Goal: Entertainment & Leisure: Consume media (video, audio)

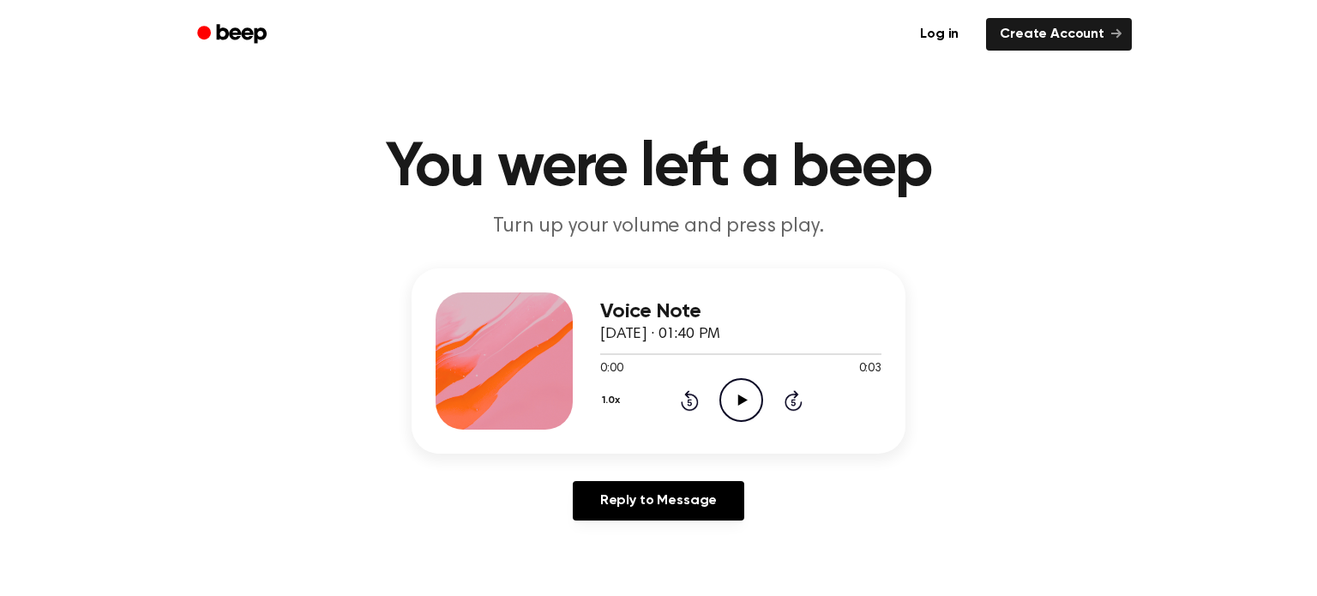
click at [731, 413] on icon "Play Audio" at bounding box center [741, 400] width 44 height 44
click at [739, 409] on icon "Play Audio" at bounding box center [741, 400] width 44 height 44
click at [754, 394] on icon "Play Audio" at bounding box center [741, 400] width 44 height 44
click at [719, 390] on icon "Play Audio" at bounding box center [741, 400] width 44 height 44
click at [757, 398] on icon "Play Audio" at bounding box center [741, 400] width 44 height 44
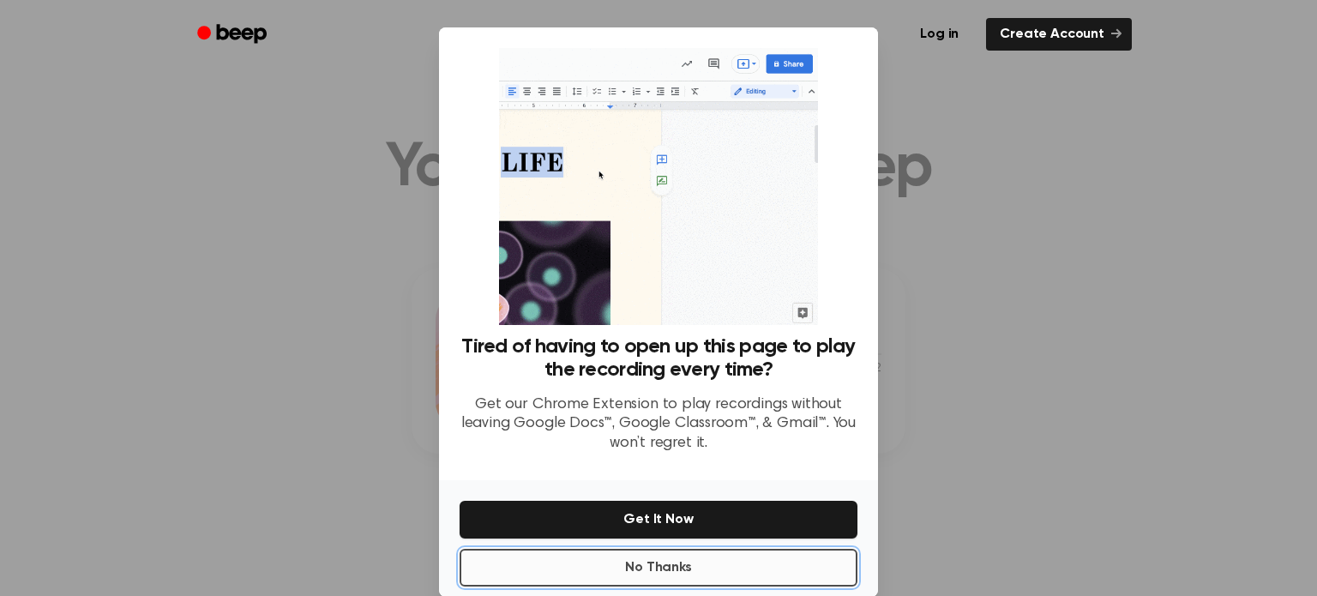
click at [823, 549] on button "No Thanks" at bounding box center [659, 568] width 398 height 38
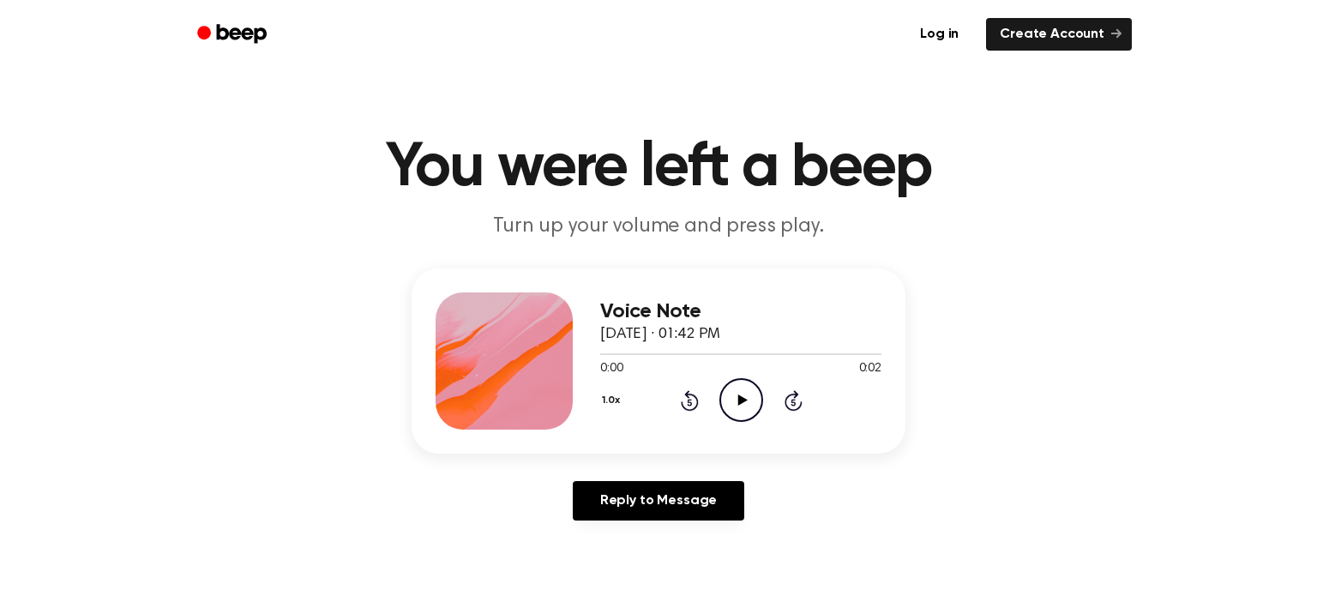
click at [739, 411] on icon "Play Audio" at bounding box center [741, 400] width 44 height 44
click at [722, 407] on icon "Play Audio" at bounding box center [741, 400] width 44 height 44
click at [737, 403] on icon at bounding box center [741, 399] width 9 height 11
click at [749, 393] on icon "Play Audio" at bounding box center [741, 400] width 44 height 44
click at [732, 412] on icon "Play Audio" at bounding box center [741, 400] width 44 height 44
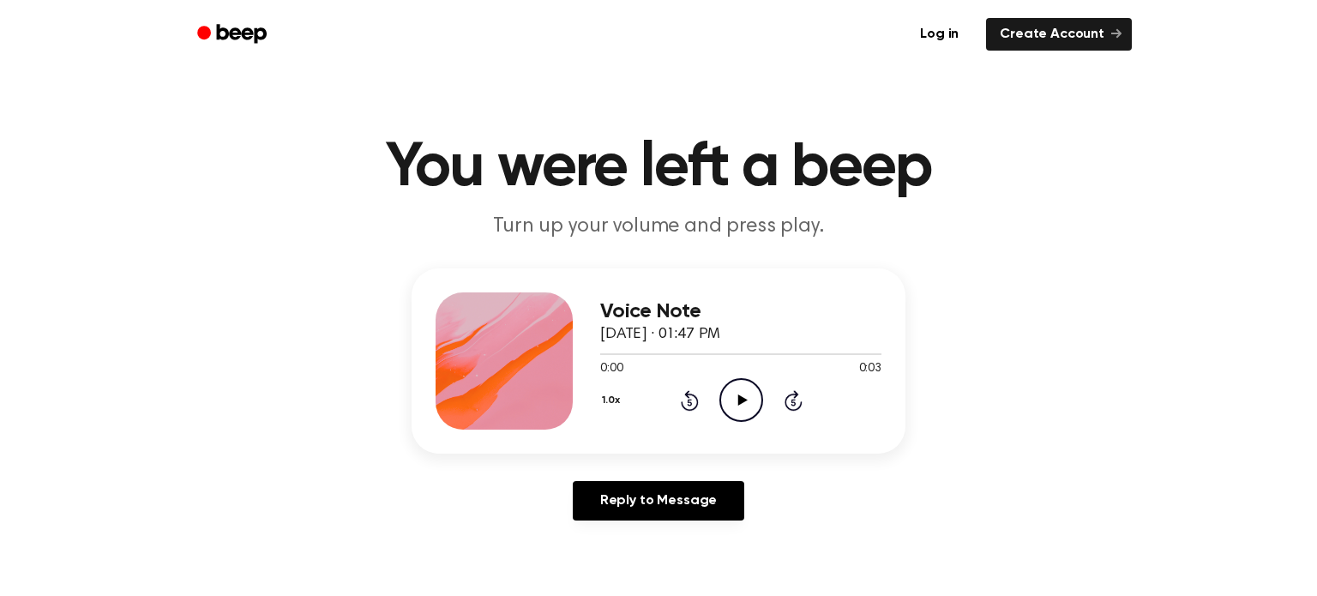
click at [722, 400] on icon "Play Audio" at bounding box center [741, 400] width 44 height 44
click at [742, 416] on icon "Play Audio" at bounding box center [741, 400] width 44 height 44
click at [727, 410] on icon "Play Audio" at bounding box center [741, 400] width 44 height 44
click at [758, 392] on icon "Play Audio" at bounding box center [741, 400] width 44 height 44
click at [690, 400] on icon "Rewind 5 seconds" at bounding box center [689, 400] width 19 height 22
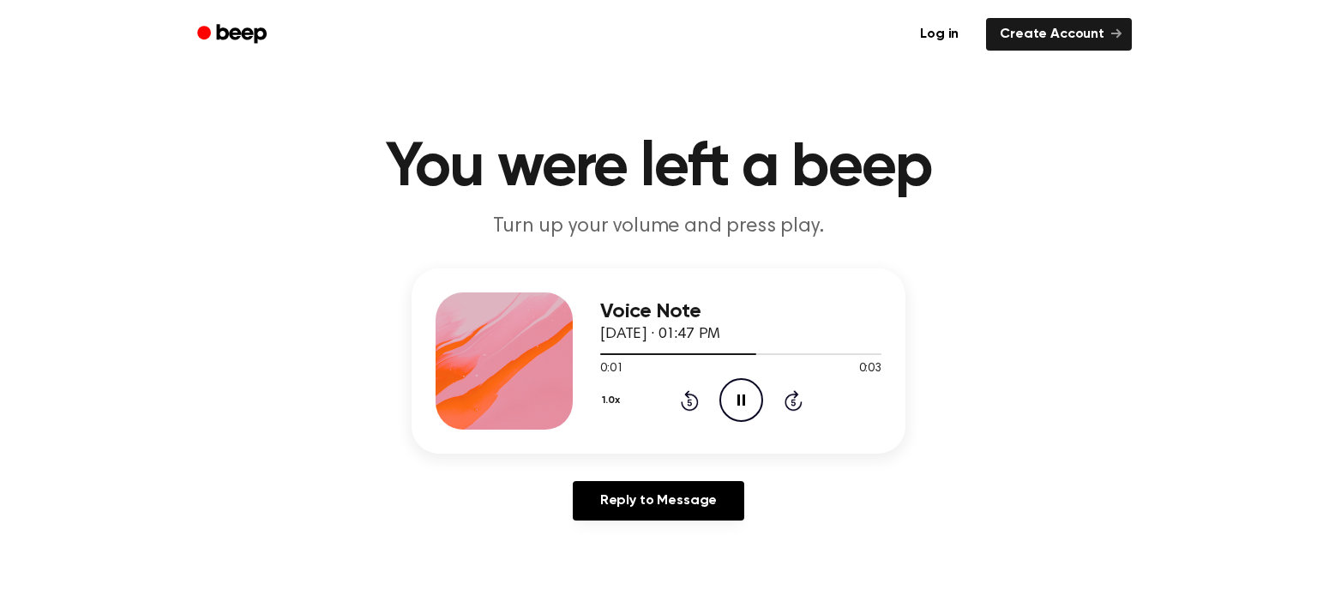
click at [688, 400] on icon "Rewind 5 seconds" at bounding box center [689, 400] width 19 height 22
click at [606, 397] on button "1.0x" at bounding box center [613, 400] width 26 height 29
click at [637, 477] on span "0.8x" at bounding box center [627, 472] width 21 height 18
click at [735, 412] on icon "Play Audio" at bounding box center [741, 400] width 44 height 44
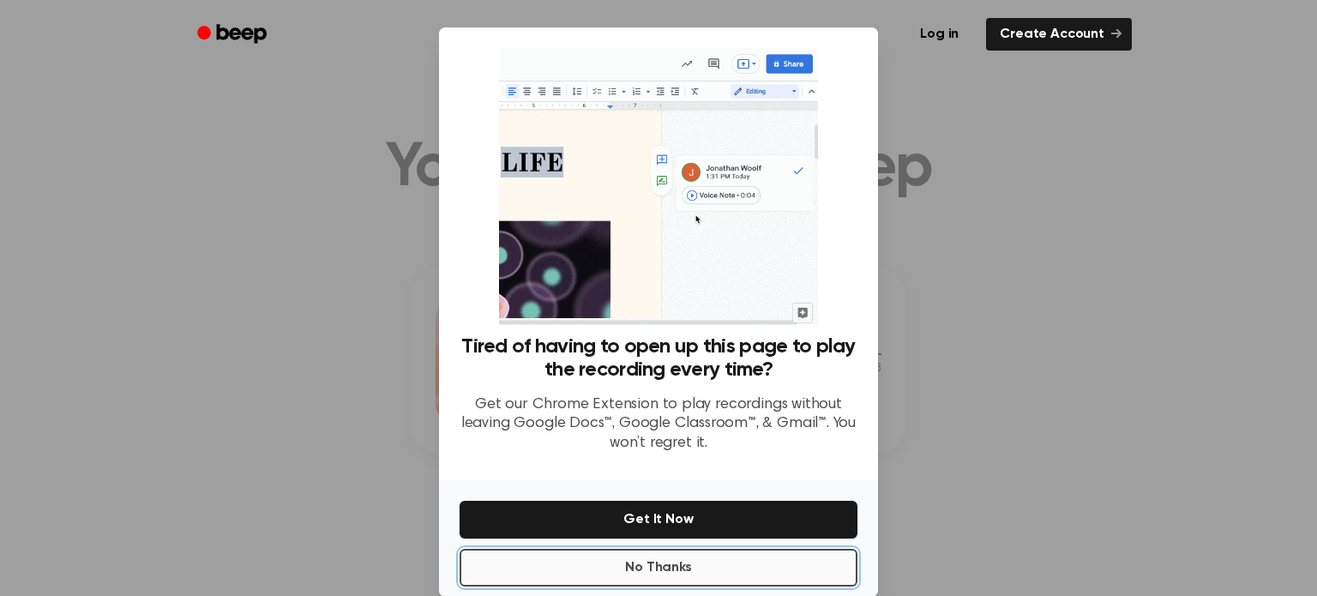
click at [723, 574] on button "No Thanks" at bounding box center [659, 568] width 398 height 38
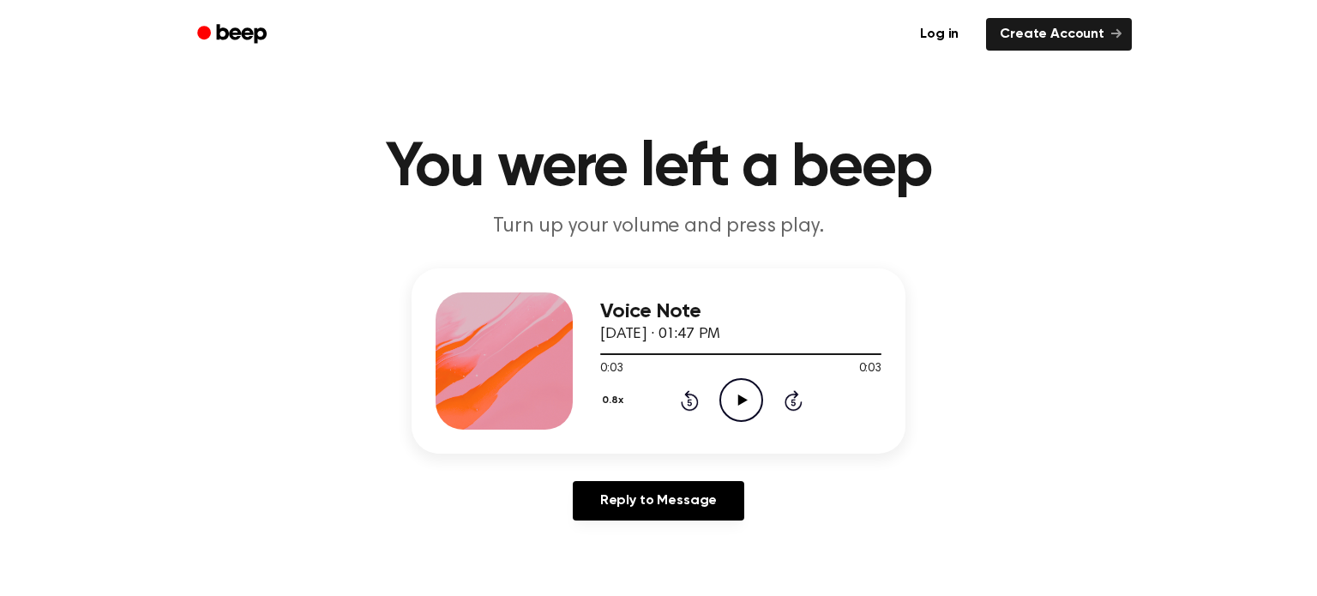
click at [730, 391] on icon "Play Audio" at bounding box center [741, 400] width 44 height 44
click at [615, 401] on button "0.8x" at bounding box center [614, 400] width 29 height 29
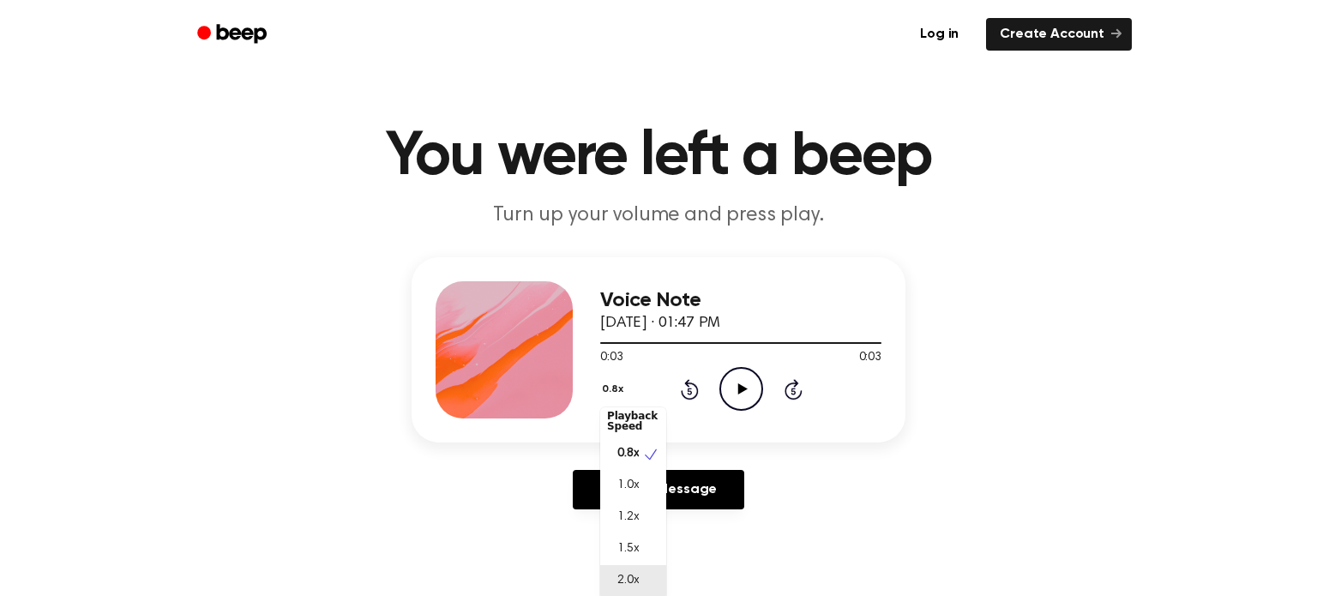
click at [629, 589] on span "2.0x" at bounding box center [627, 581] width 21 height 18
click at [730, 390] on icon "Play Audio" at bounding box center [741, 389] width 44 height 44
click at [691, 400] on div "2.0x Rewind 5 seconds Play Audio Skip 5 seconds" at bounding box center [740, 389] width 281 height 44
click at [694, 391] on icon "Rewind 5 seconds" at bounding box center [689, 389] width 19 height 22
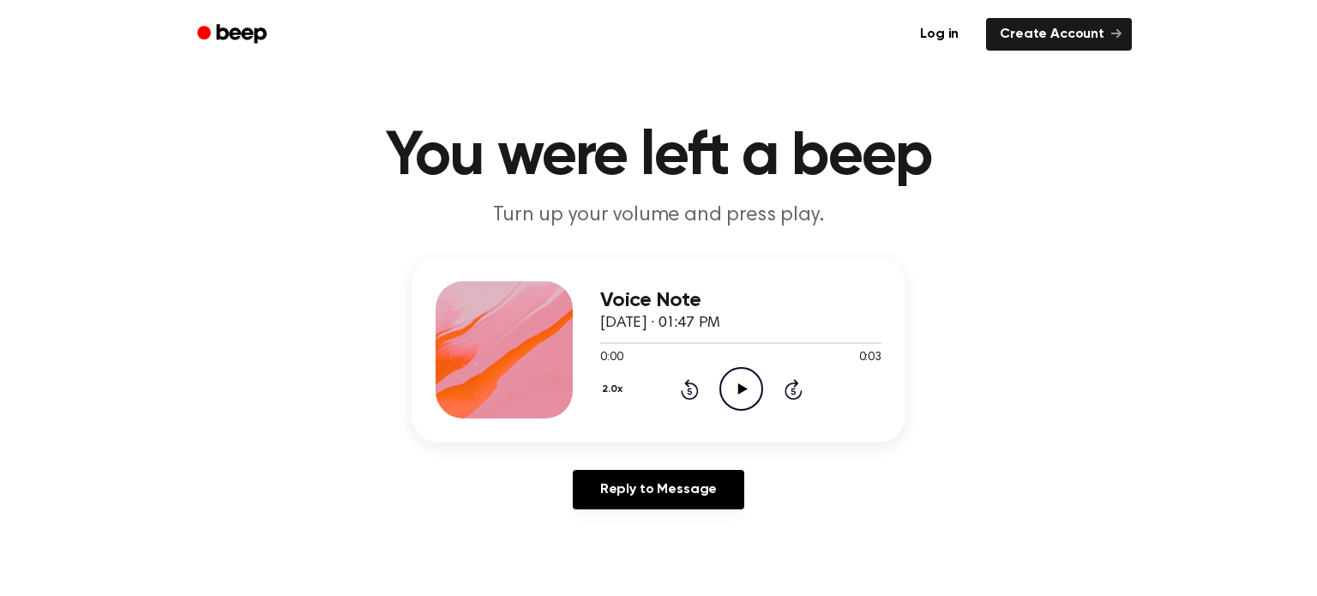
click at [733, 391] on icon "Play Audio" at bounding box center [741, 389] width 44 height 44
click at [684, 385] on icon "Rewind 5 seconds" at bounding box center [689, 389] width 19 height 22
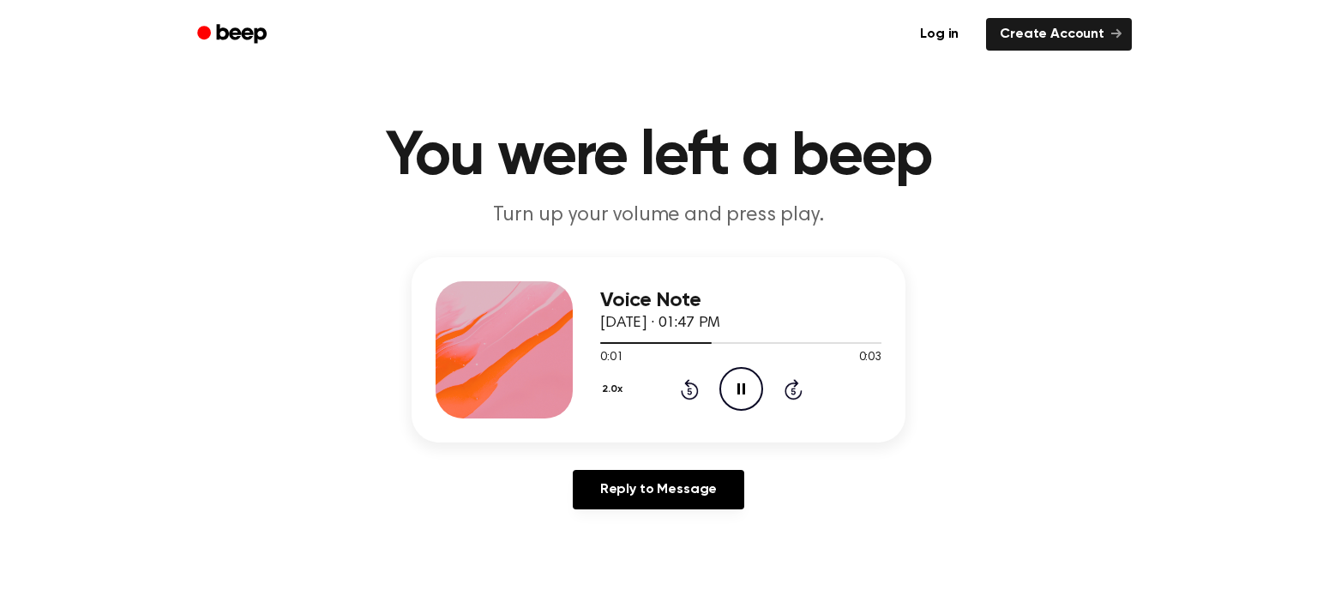
click at [684, 385] on icon "Rewind 5 seconds" at bounding box center [689, 389] width 19 height 22
click at [682, 388] on icon "Rewind 5 seconds" at bounding box center [689, 389] width 19 height 22
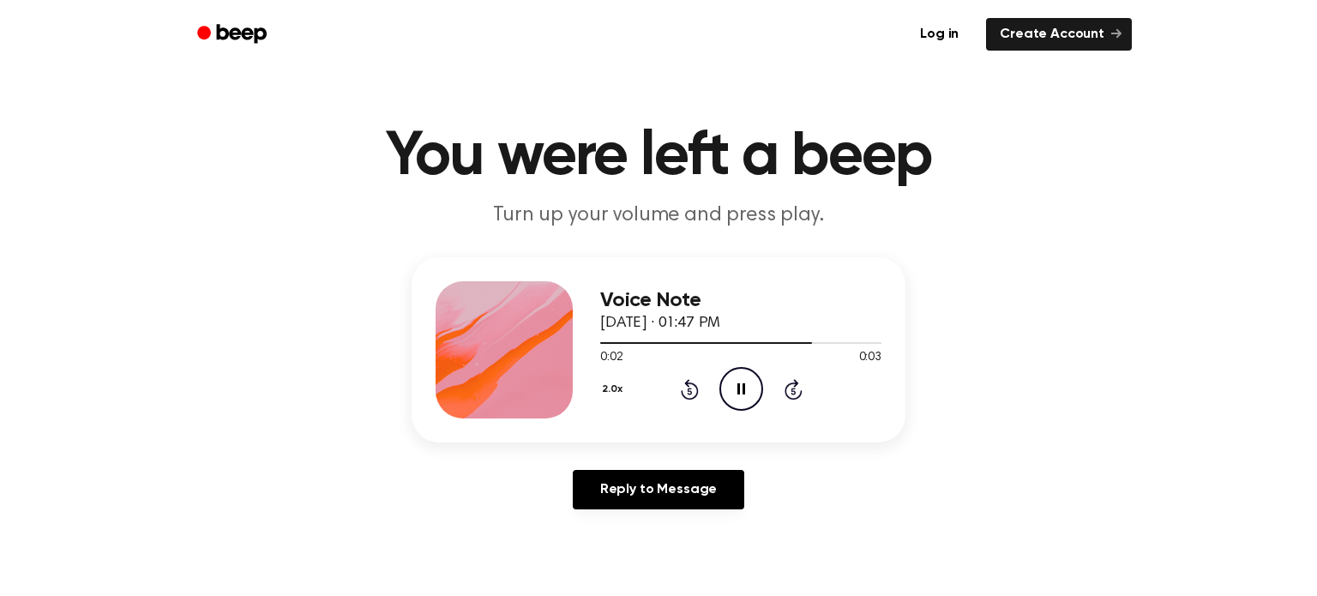
click at [682, 388] on icon "Rewind 5 seconds" at bounding box center [689, 389] width 19 height 22
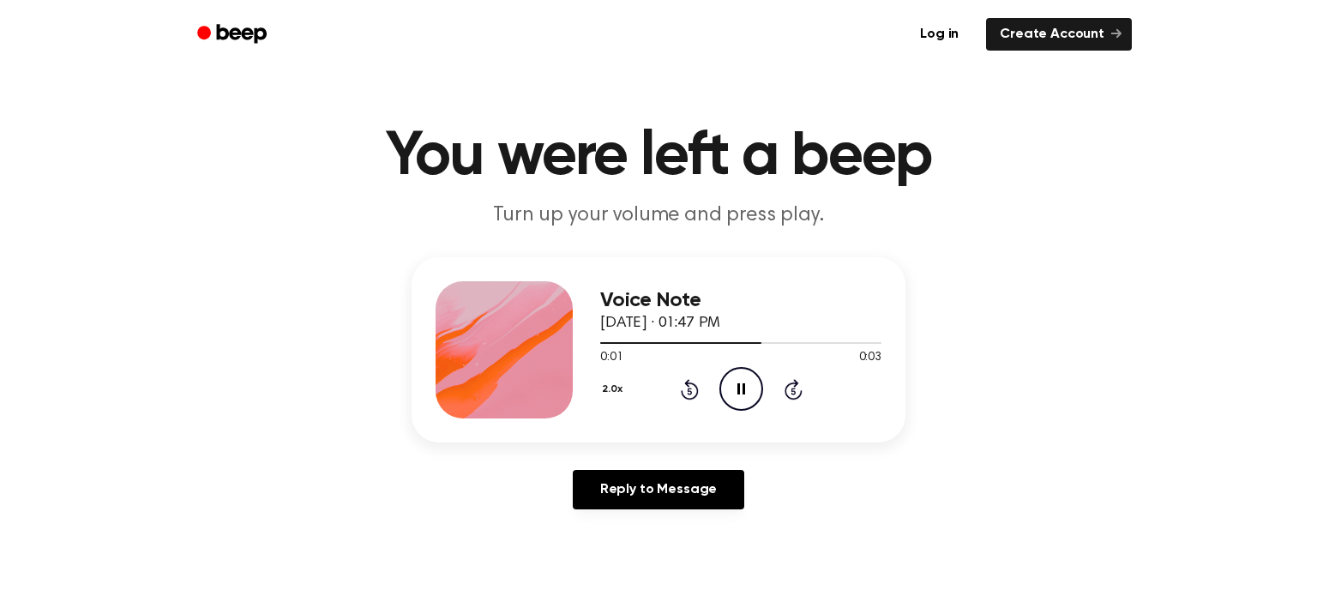
click at [682, 388] on icon "Rewind 5 seconds" at bounding box center [689, 389] width 19 height 22
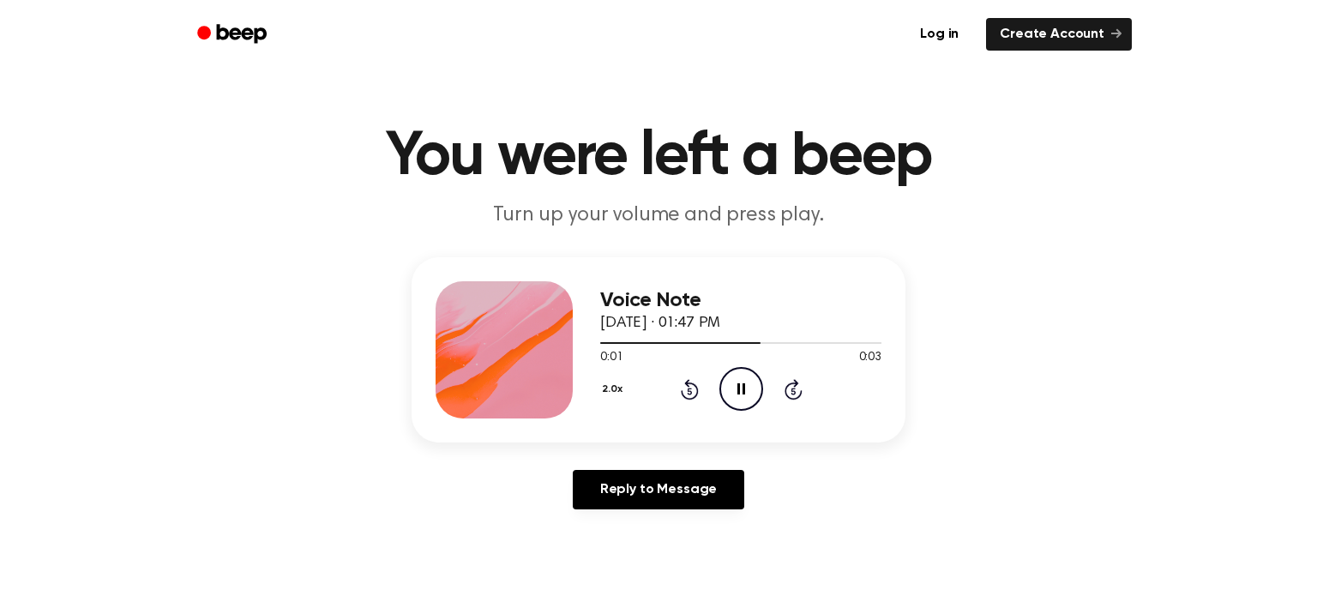
click at [682, 388] on icon "Rewind 5 seconds" at bounding box center [689, 389] width 19 height 22
click at [682, 391] on icon "Rewind 5 seconds" at bounding box center [689, 389] width 19 height 22
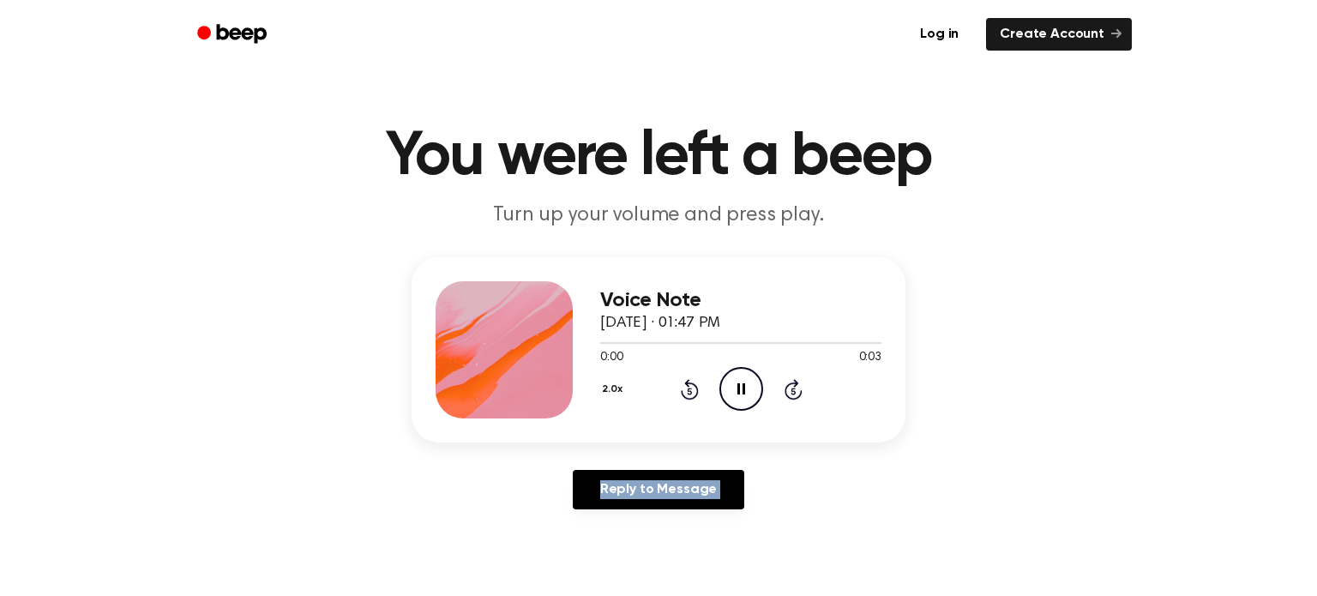
click at [682, 391] on icon "Rewind 5 seconds" at bounding box center [689, 389] width 19 height 22
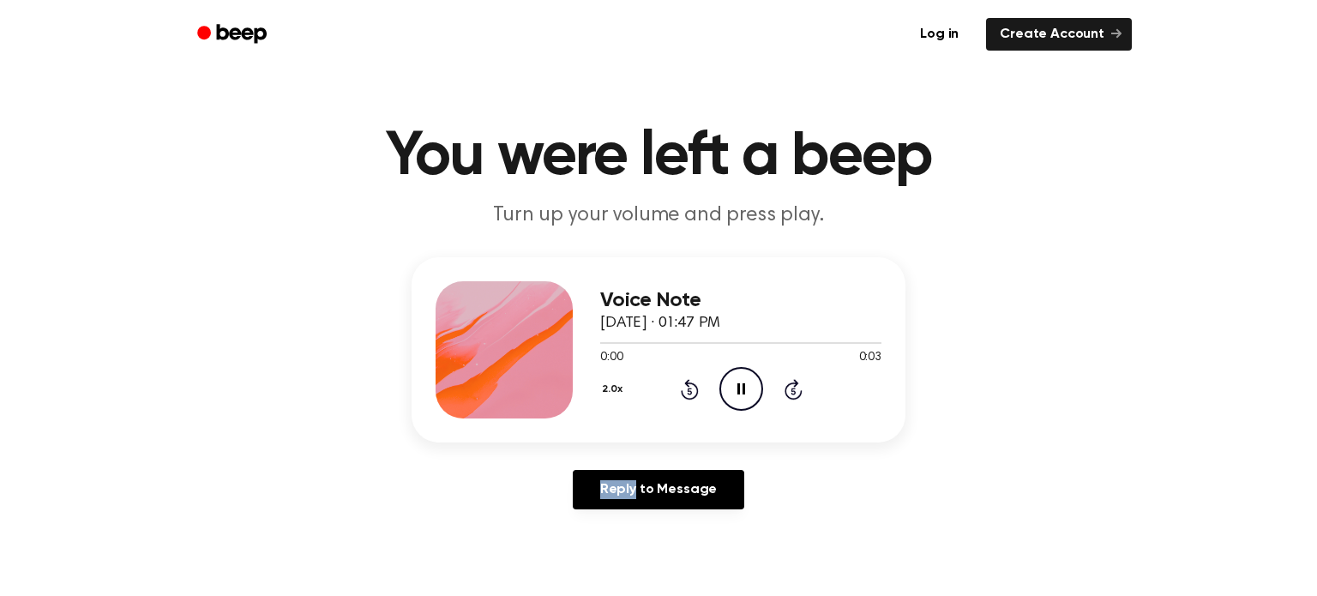
click at [682, 391] on icon "Rewind 5 seconds" at bounding box center [689, 389] width 19 height 22
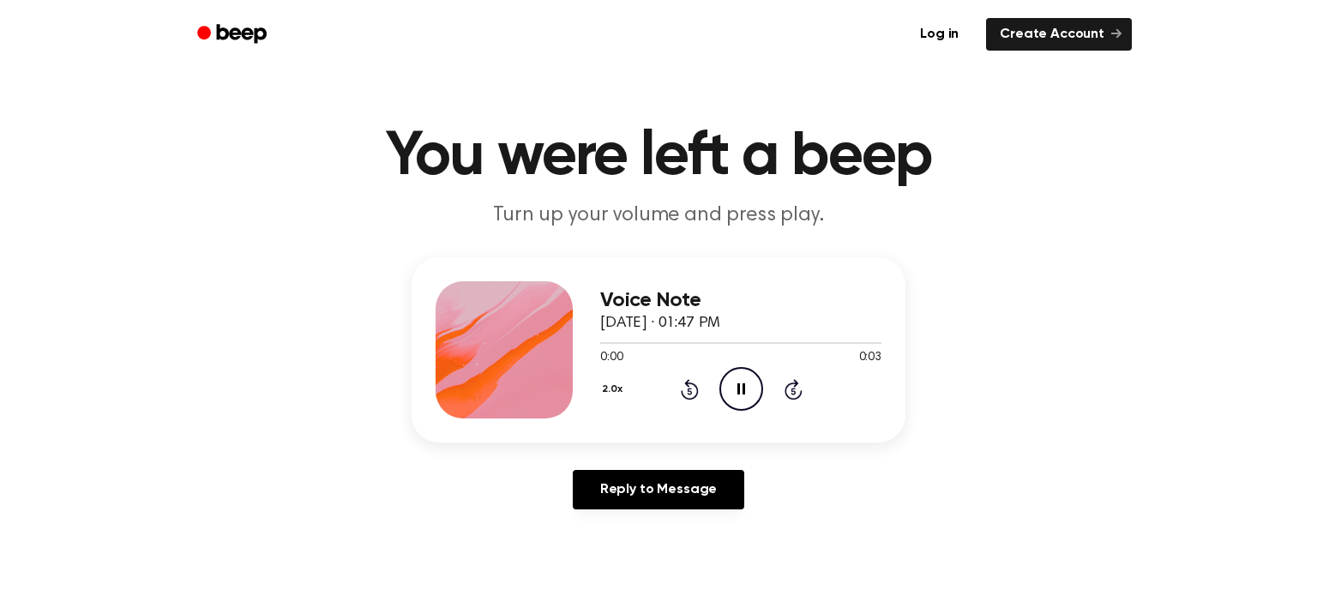
click at [682, 391] on icon "Rewind 5 seconds" at bounding box center [689, 389] width 19 height 22
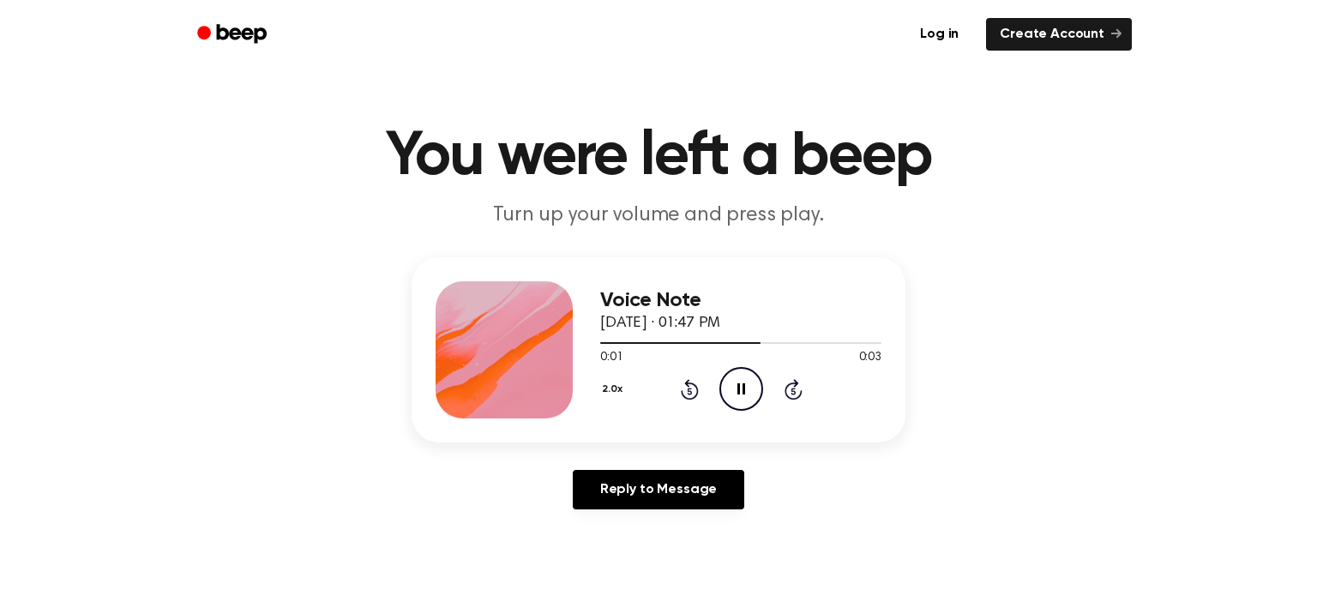
click at [682, 391] on icon "Rewind 5 seconds" at bounding box center [689, 389] width 19 height 22
click at [681, 388] on icon "Rewind 5 seconds" at bounding box center [689, 389] width 19 height 22
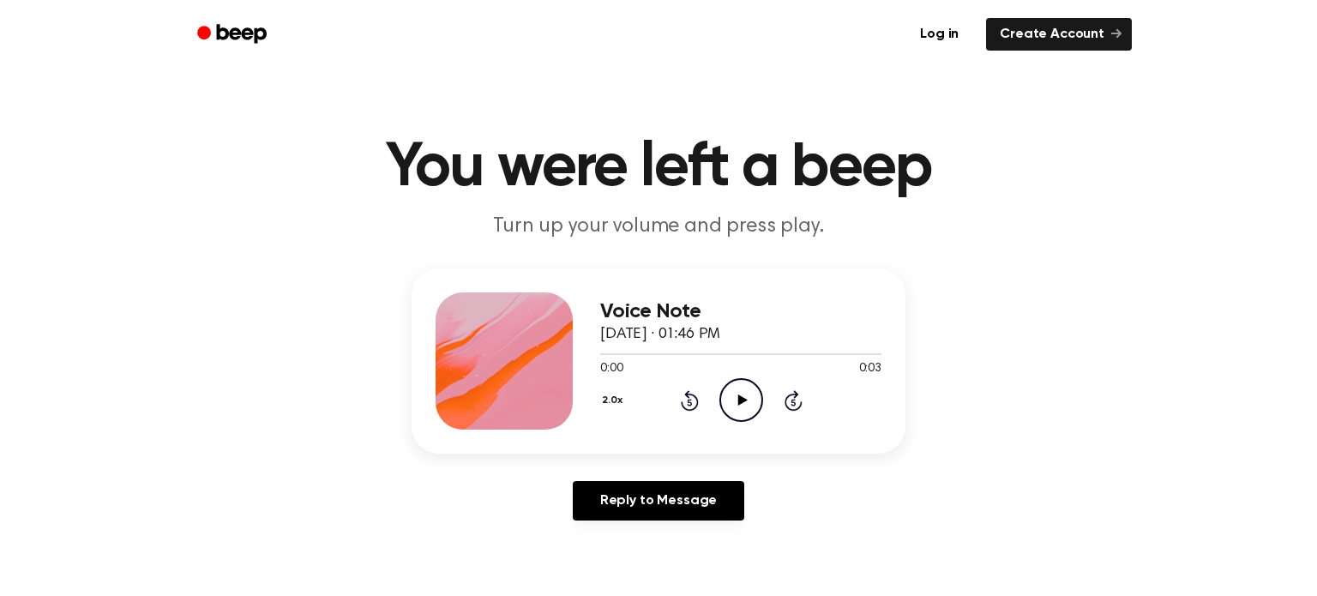
click at [739, 407] on icon "Play Audio" at bounding box center [741, 400] width 44 height 44
click at [690, 400] on icon "Rewind 5 seconds" at bounding box center [689, 400] width 19 height 22
click at [689, 400] on icon at bounding box center [689, 402] width 4 height 7
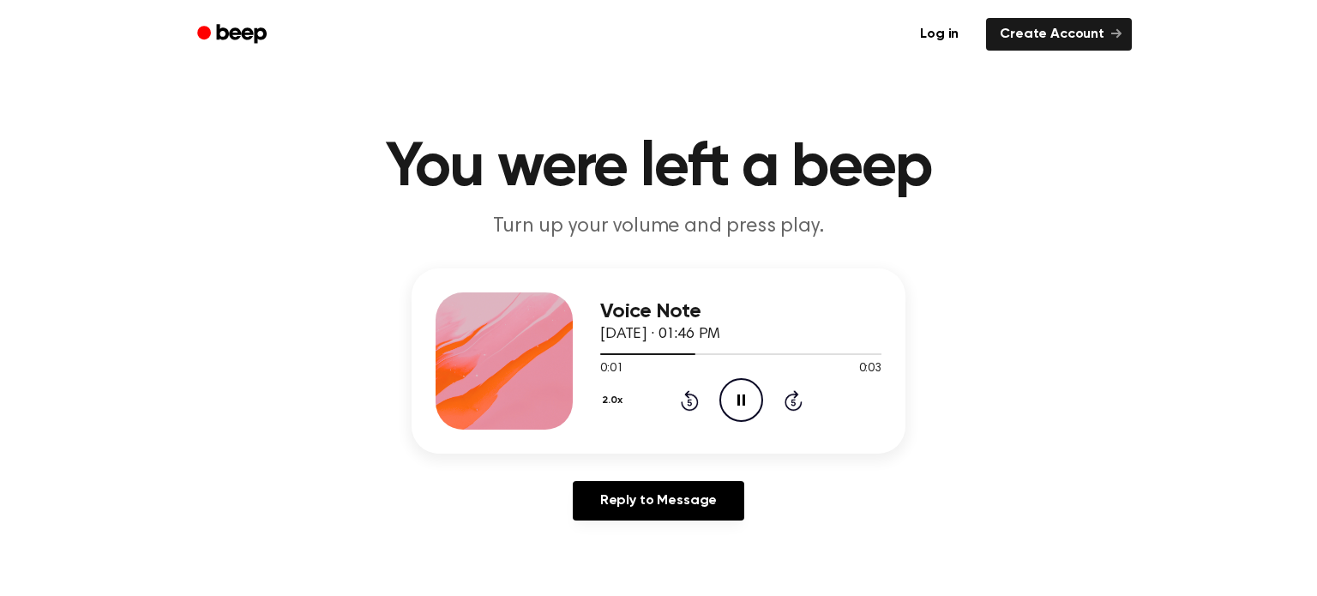
click at [689, 400] on icon at bounding box center [689, 402] width 4 height 7
click at [690, 400] on icon "Rewind 5 seconds" at bounding box center [689, 400] width 19 height 22
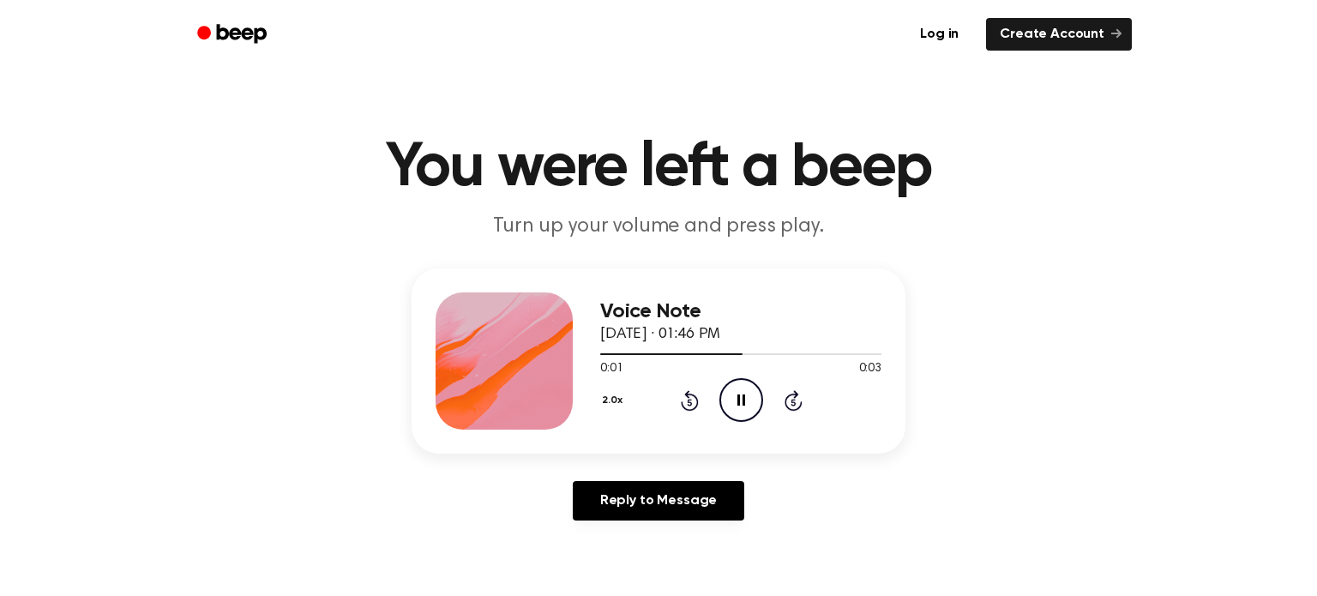
click at [690, 400] on icon "Rewind 5 seconds" at bounding box center [689, 400] width 19 height 22
click at [689, 401] on icon at bounding box center [689, 402] width 4 height 7
click at [729, 398] on icon "Play Audio" at bounding box center [741, 400] width 44 height 44
click at [688, 402] on icon at bounding box center [689, 402] width 4 height 7
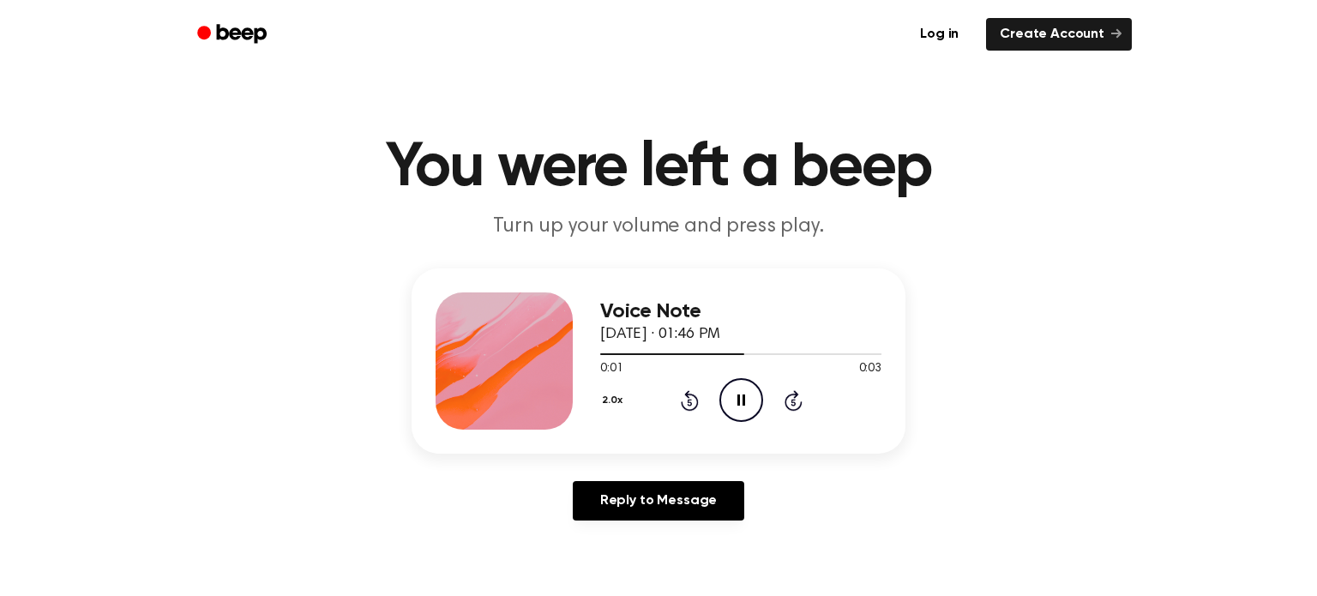
click at [688, 404] on icon at bounding box center [689, 402] width 4 height 7
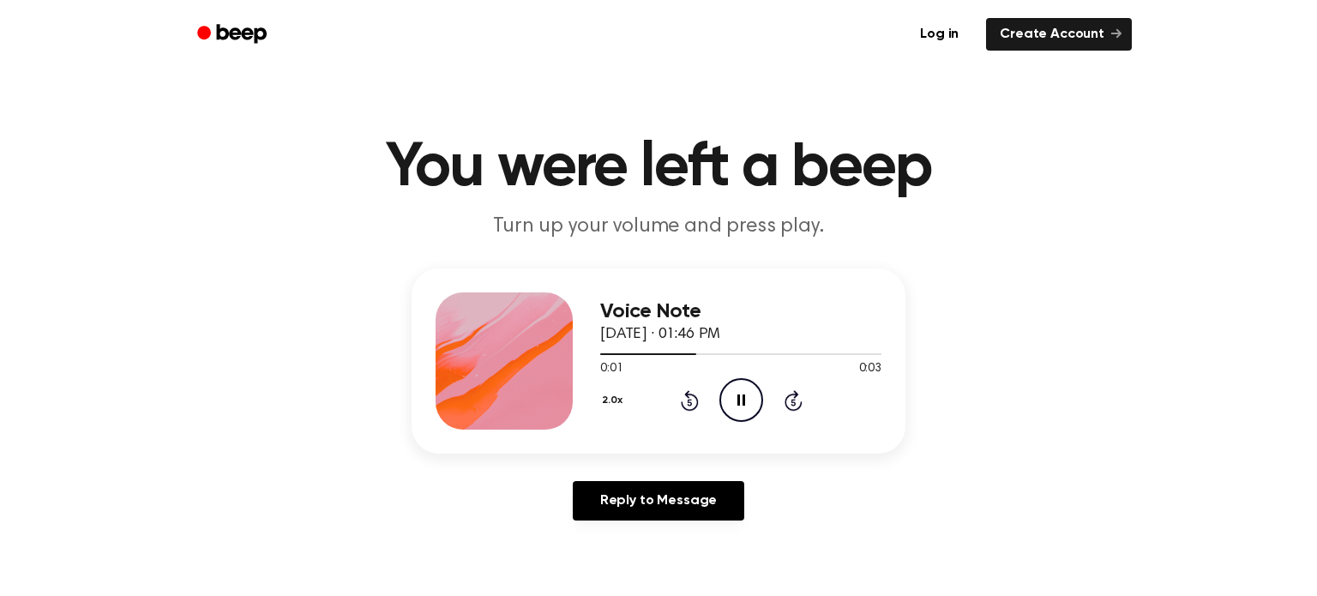
click at [688, 404] on icon at bounding box center [689, 402] width 4 height 7
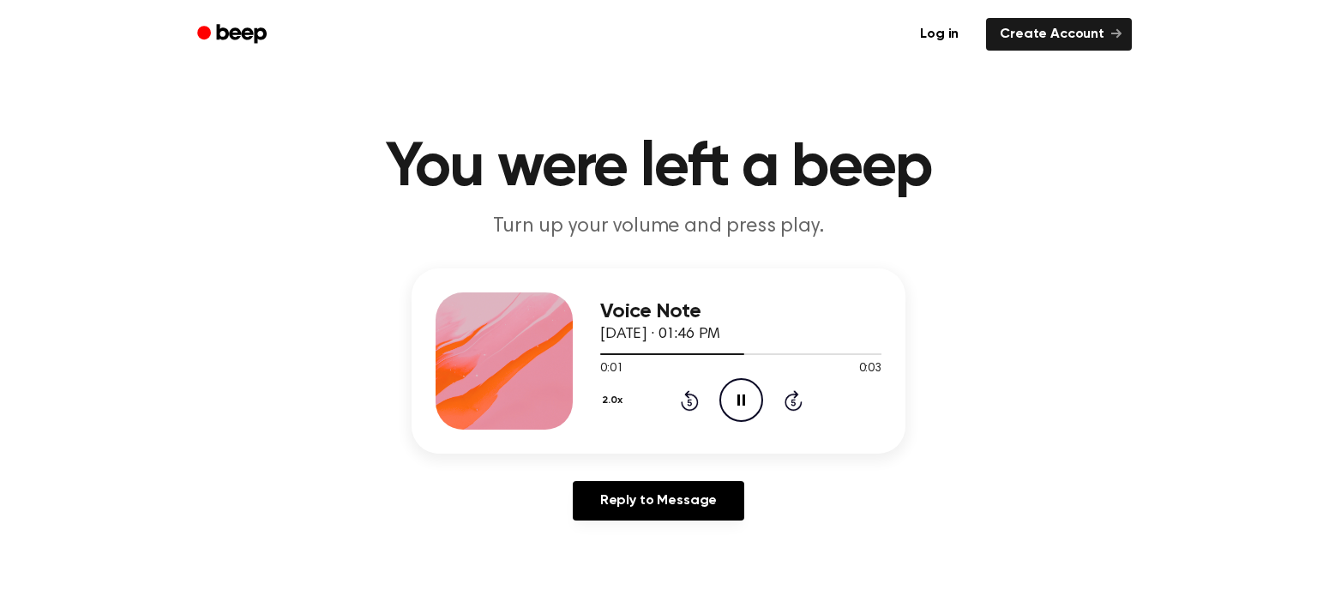
click at [688, 404] on icon at bounding box center [689, 402] width 4 height 7
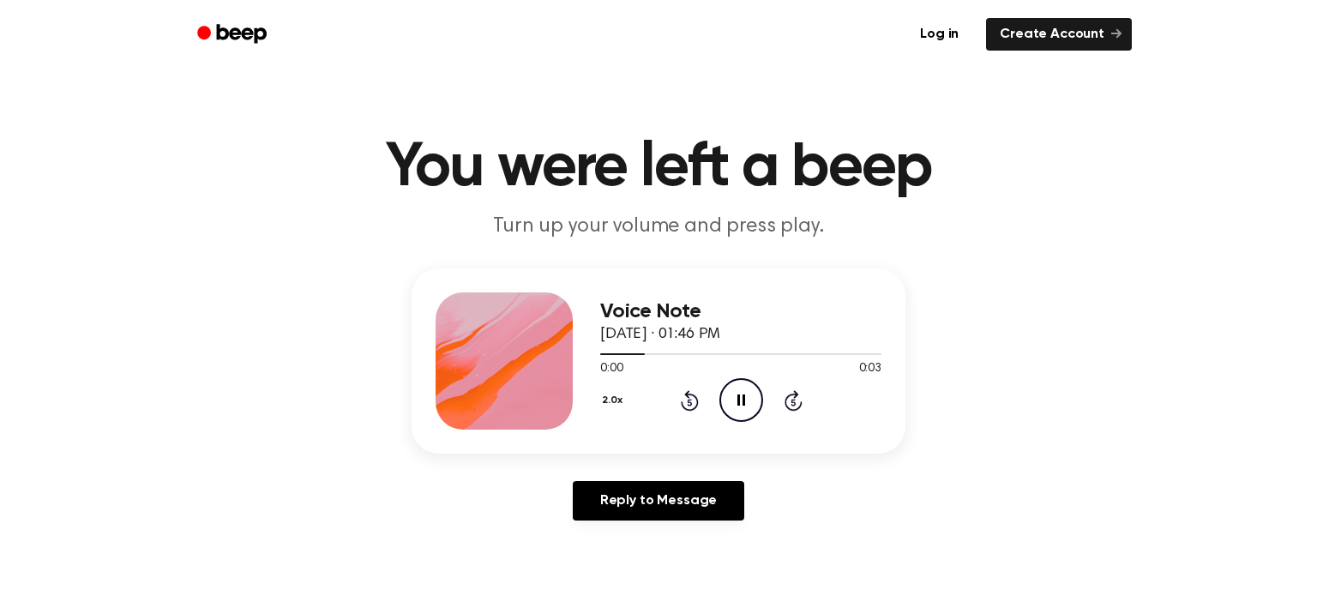
click at [688, 404] on icon at bounding box center [689, 402] width 4 height 7
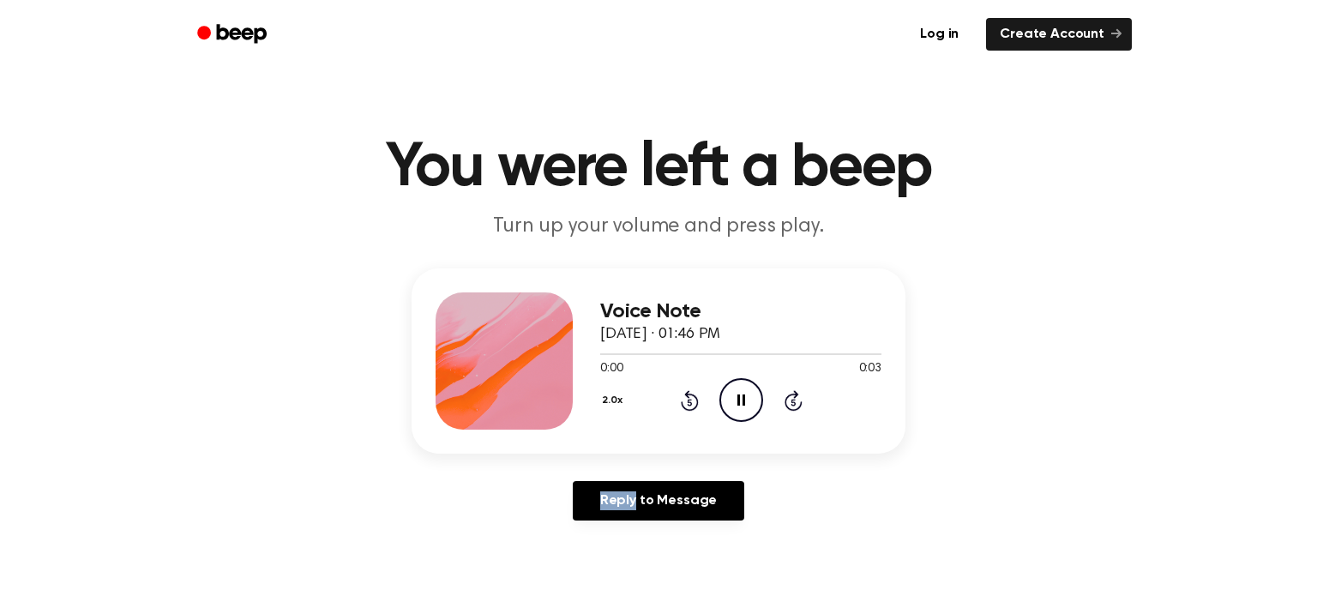
click at [688, 404] on icon at bounding box center [689, 402] width 4 height 7
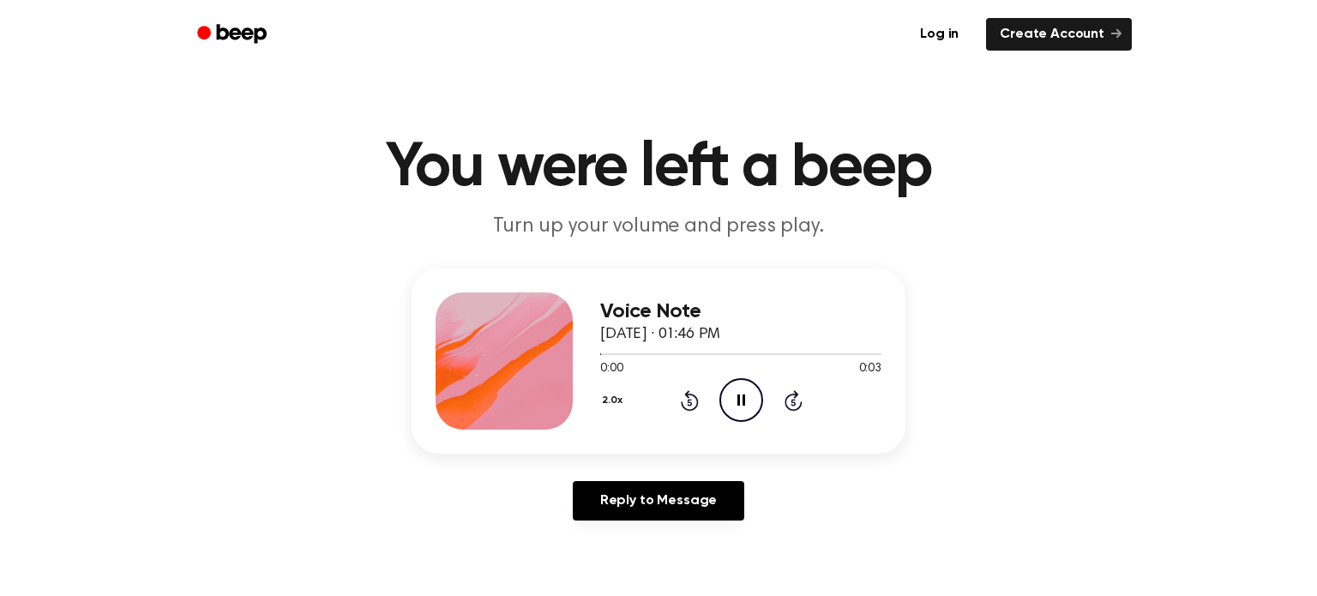
click at [688, 404] on icon at bounding box center [689, 402] width 4 height 7
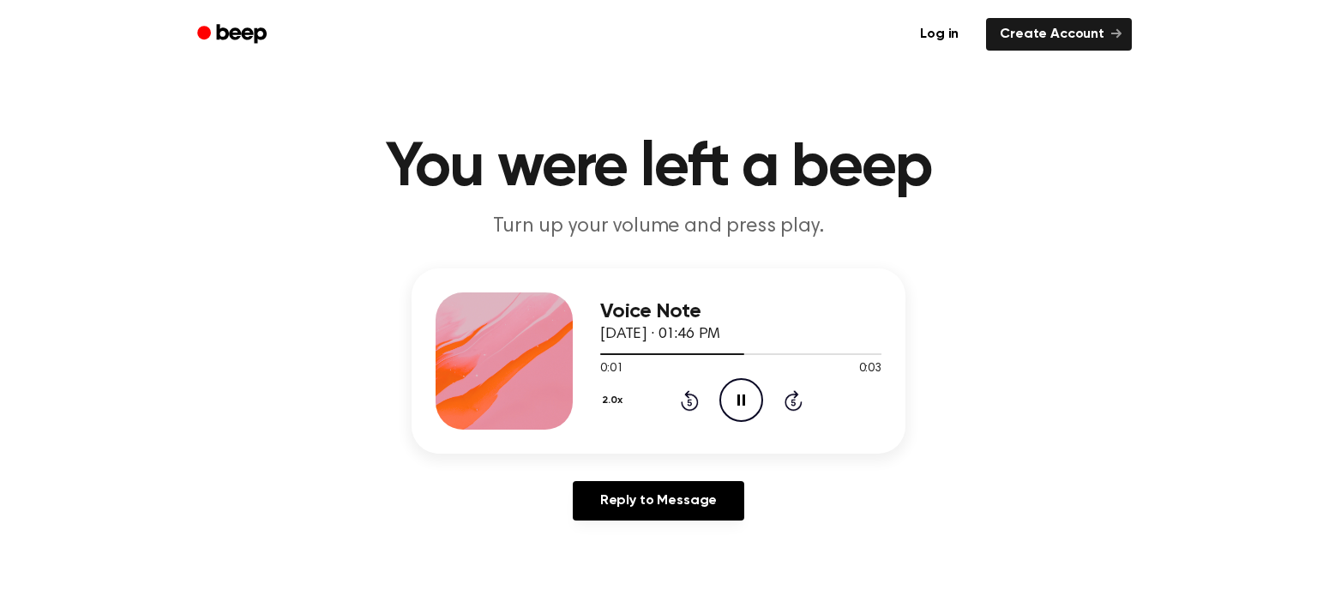
click at [688, 404] on icon at bounding box center [689, 402] width 4 height 7
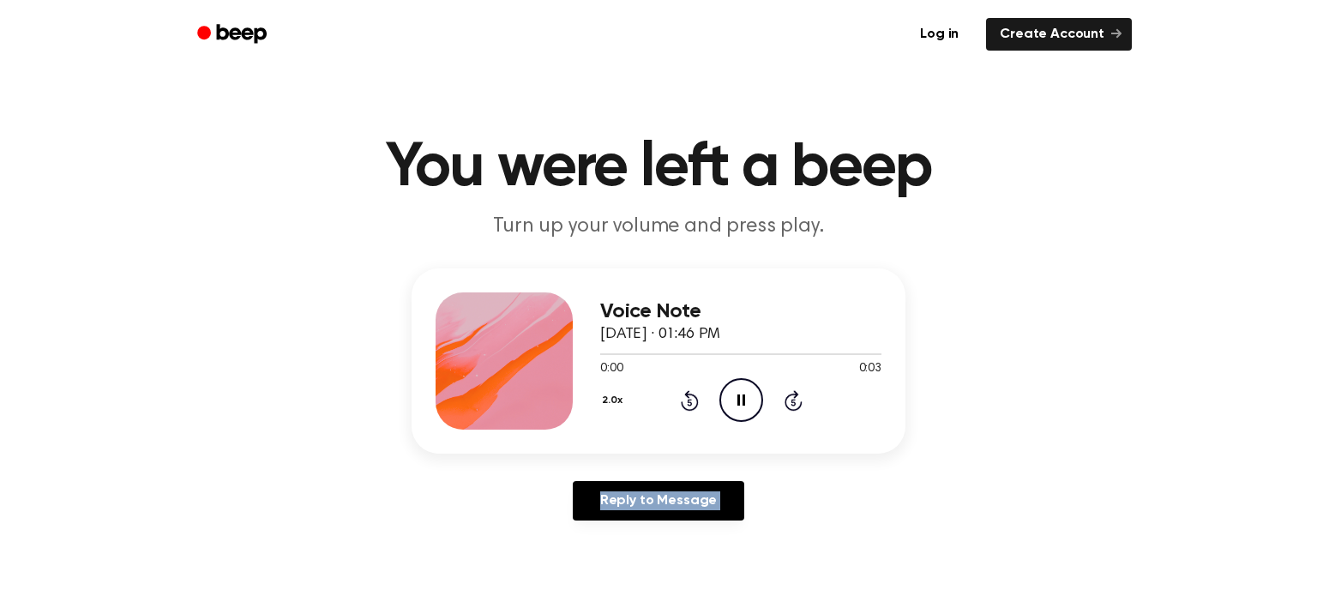
click at [688, 404] on icon at bounding box center [689, 402] width 4 height 7
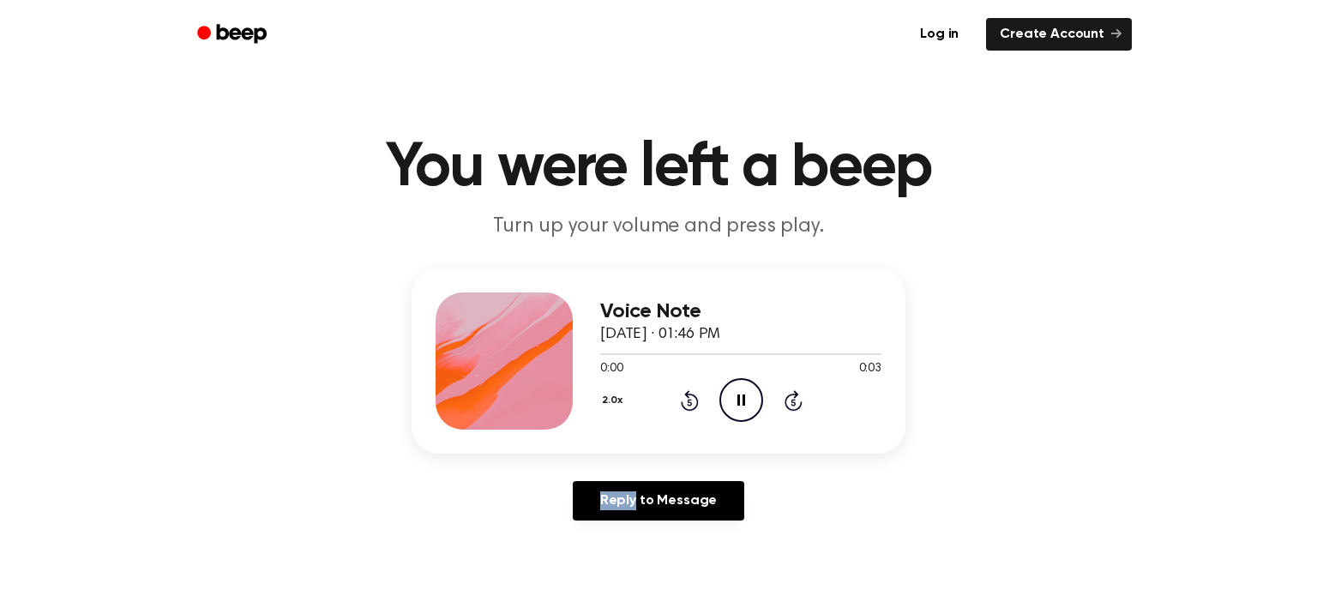
click at [688, 404] on icon at bounding box center [689, 402] width 4 height 7
click at [688, 404] on icon "Rewind 5 seconds" at bounding box center [689, 400] width 19 height 22
click at [742, 386] on icon "Play Audio" at bounding box center [741, 400] width 44 height 44
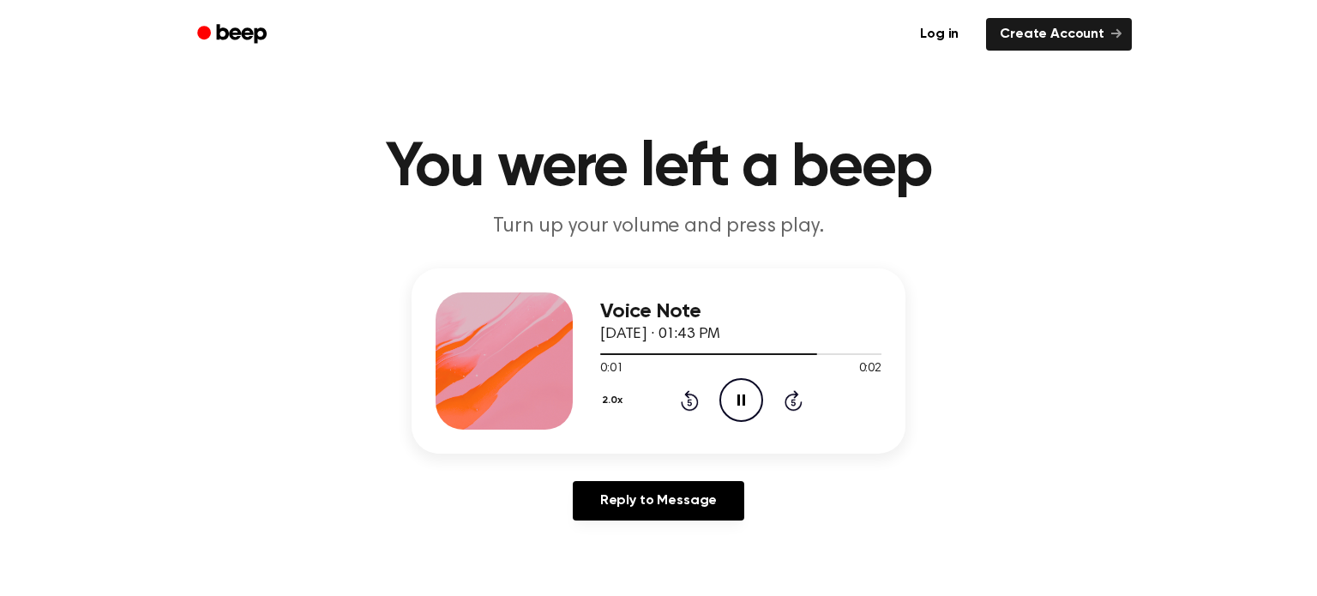
click at [690, 400] on icon "Rewind 5 seconds" at bounding box center [689, 400] width 19 height 22
click at [688, 399] on icon "Rewind 5 seconds" at bounding box center [689, 400] width 19 height 22
click at [610, 400] on div "2.0x Rewind 5 seconds Play Audio Skip 5 seconds" at bounding box center [740, 400] width 281 height 44
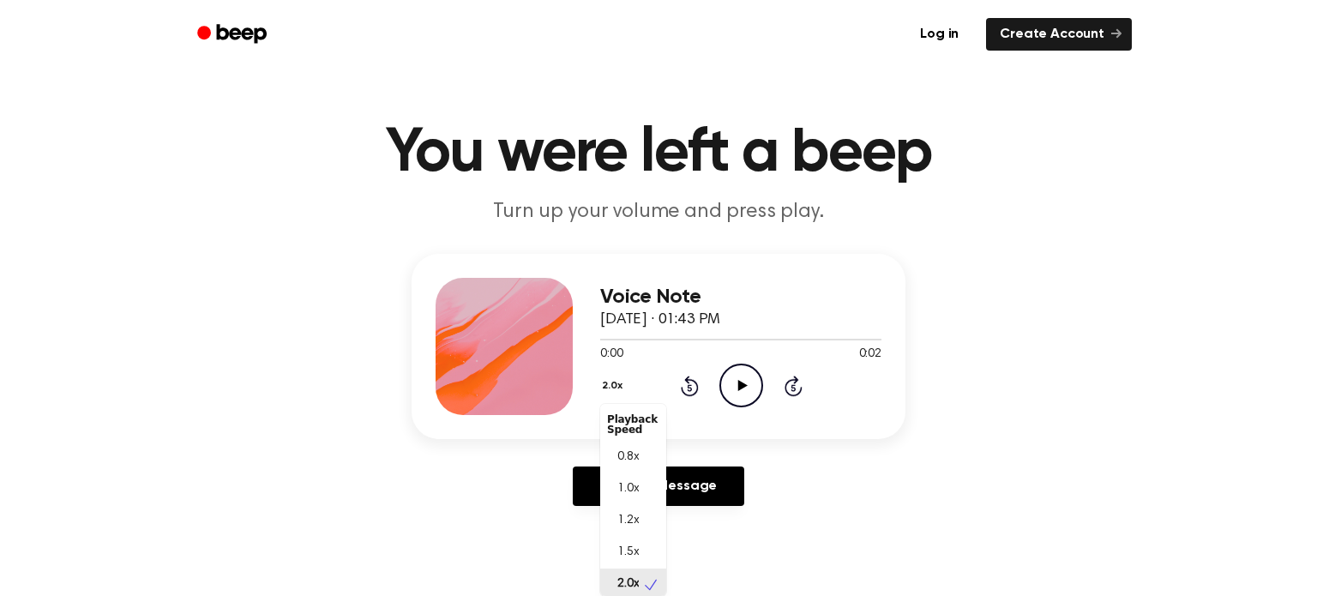
scroll to position [3, 0]
click at [639, 486] on div "1.0x" at bounding box center [633, 486] width 66 height 32
click at [724, 374] on icon "Play Audio" at bounding box center [741, 386] width 44 height 44
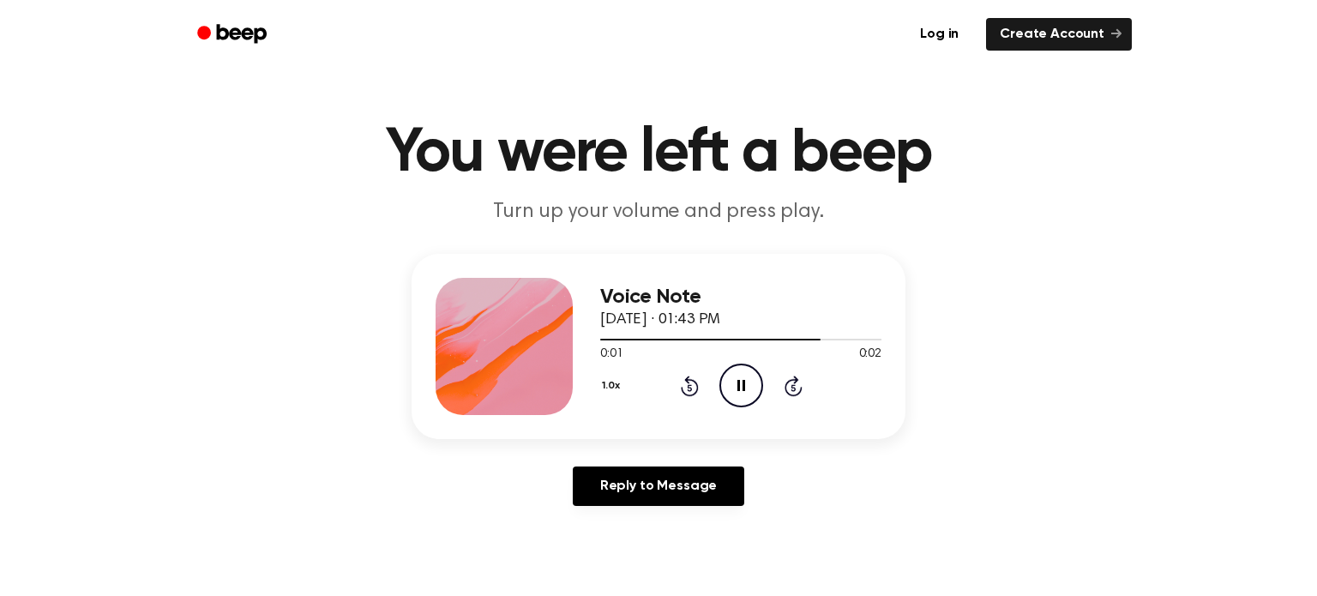
click at [688, 384] on icon at bounding box center [689, 387] width 4 height 7
click at [611, 380] on button "1.0x" at bounding box center [613, 385] width 26 height 29
click at [647, 457] on div "0.8x" at bounding box center [633, 458] width 66 height 32
click at [725, 391] on icon "Play Audio" at bounding box center [741, 386] width 44 height 44
click at [621, 385] on button "0.8x" at bounding box center [614, 385] width 29 height 29
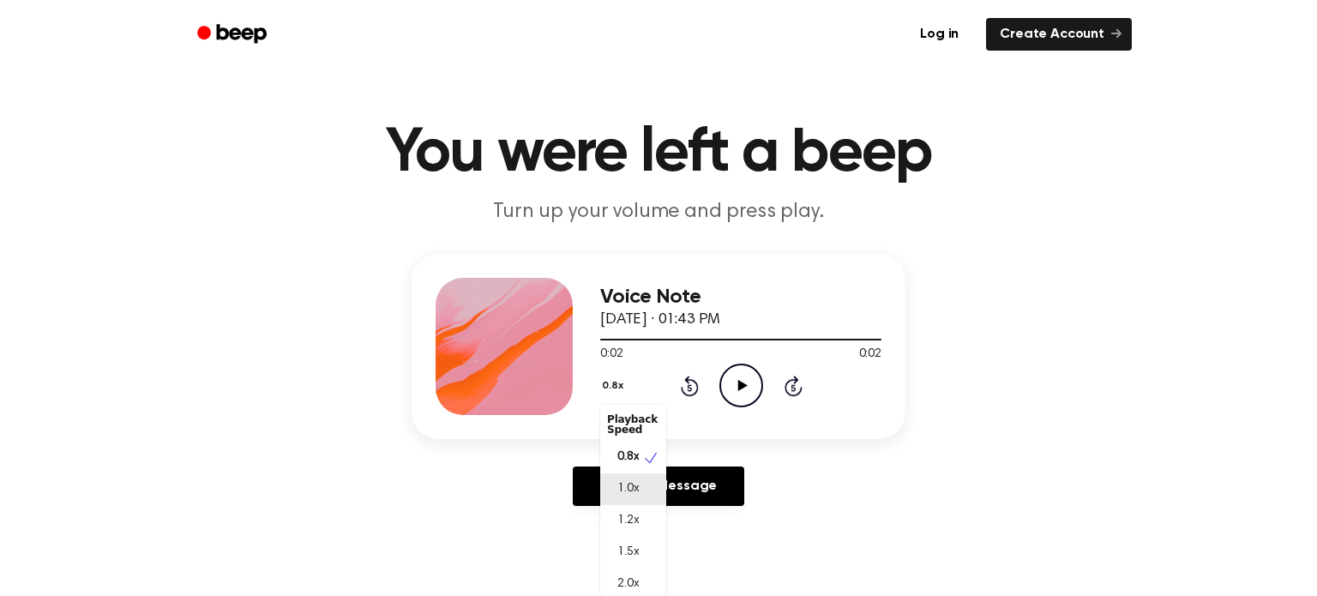
scroll to position [7, 0]
click at [636, 577] on span "2.0x" at bounding box center [627, 577] width 21 height 18
click at [742, 369] on icon "Play Audio" at bounding box center [741, 386] width 44 height 44
click at [742, 369] on icon "Pause Audio" at bounding box center [741, 386] width 44 height 44
click at [728, 381] on icon "Play Audio" at bounding box center [741, 386] width 44 height 44
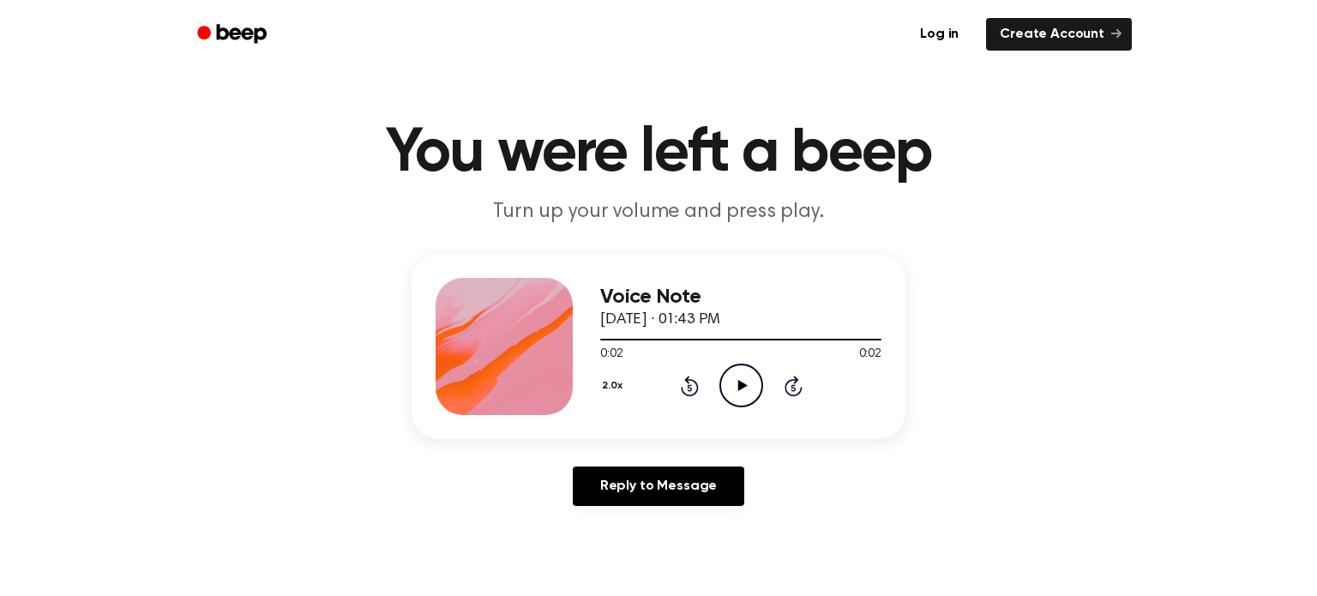
click at [698, 381] on div "2.0x Rewind 5 seconds Play Audio Skip 5 seconds" at bounding box center [740, 386] width 281 height 44
click at [741, 394] on icon "Play Audio" at bounding box center [741, 386] width 44 height 44
click at [684, 386] on icon "Rewind 5 seconds" at bounding box center [689, 386] width 19 height 22
click at [688, 388] on icon at bounding box center [689, 387] width 4 height 7
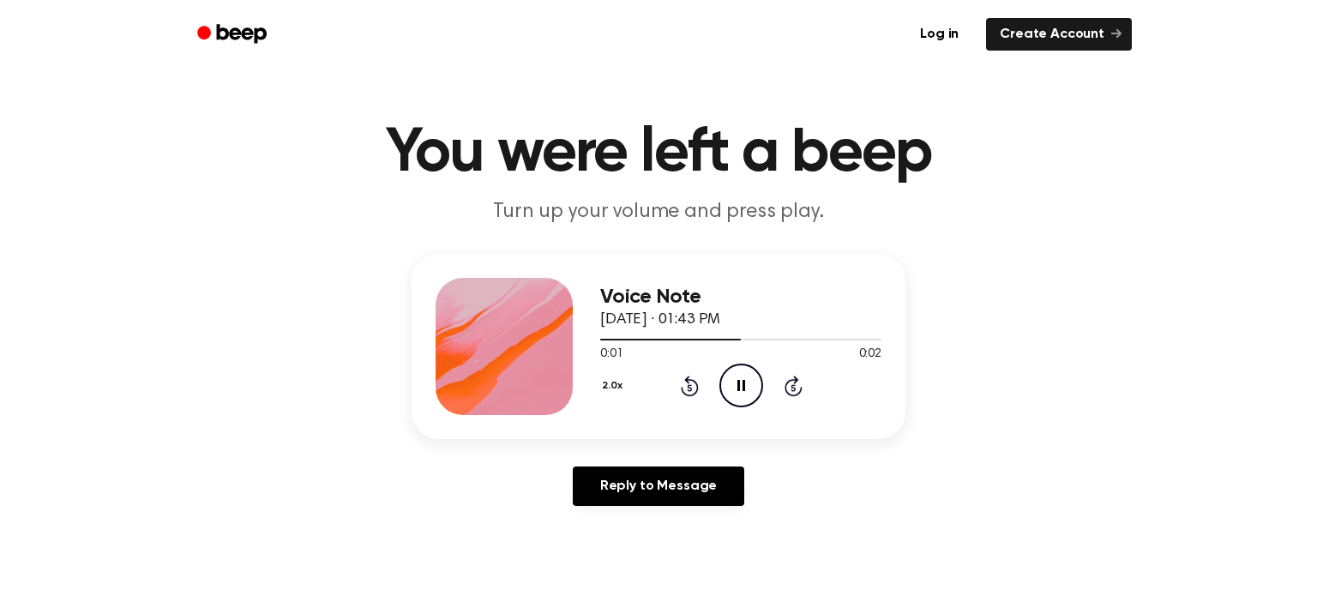
click at [688, 388] on icon at bounding box center [689, 387] width 4 height 7
click at [690, 387] on icon at bounding box center [689, 387] width 4 height 7
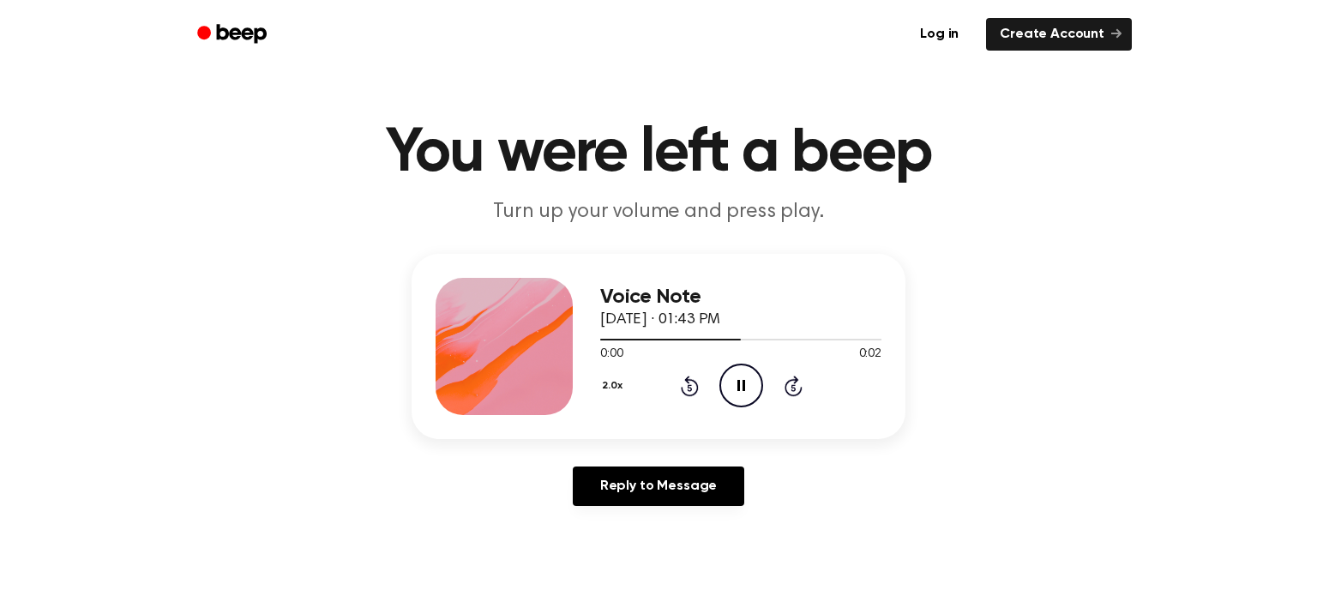
click at [690, 387] on icon at bounding box center [689, 387] width 4 height 7
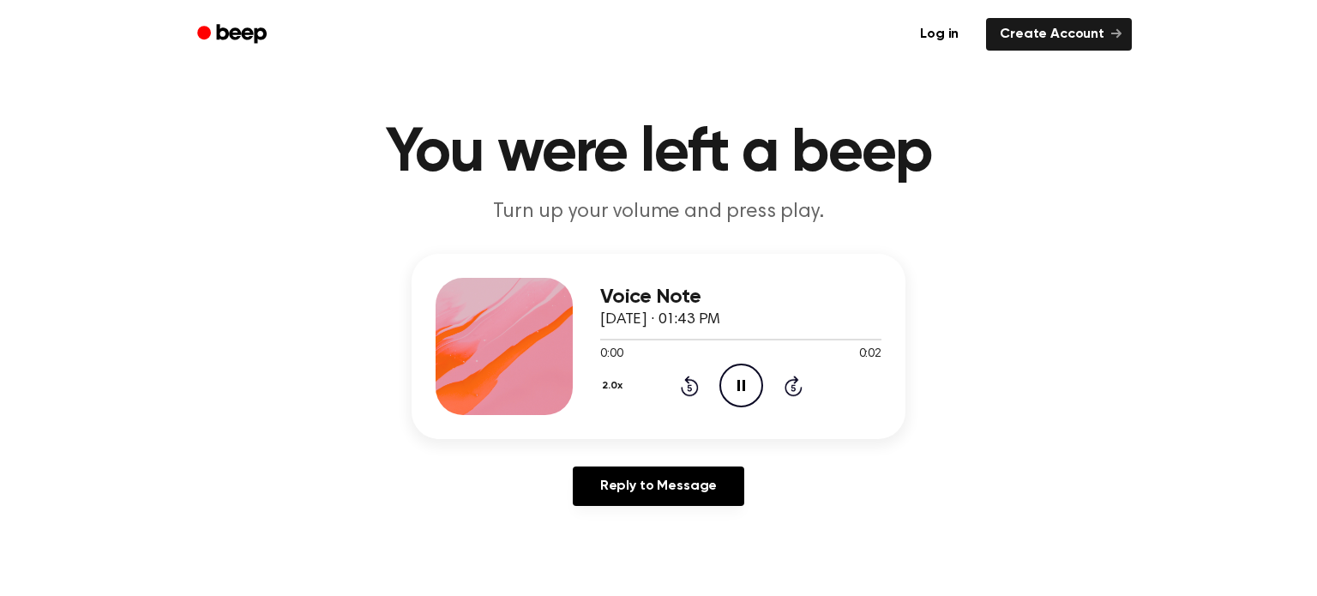
click at [690, 387] on icon at bounding box center [689, 387] width 4 height 7
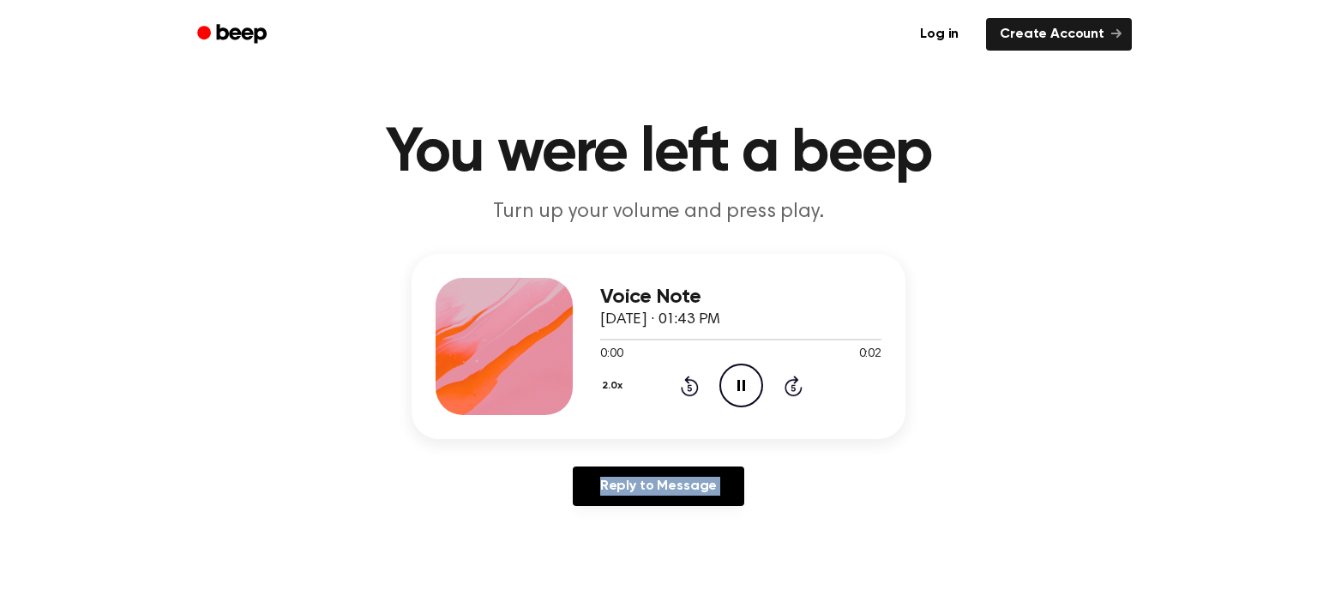
click at [690, 387] on icon at bounding box center [689, 387] width 4 height 7
click at [690, 388] on icon at bounding box center [689, 387] width 4 height 7
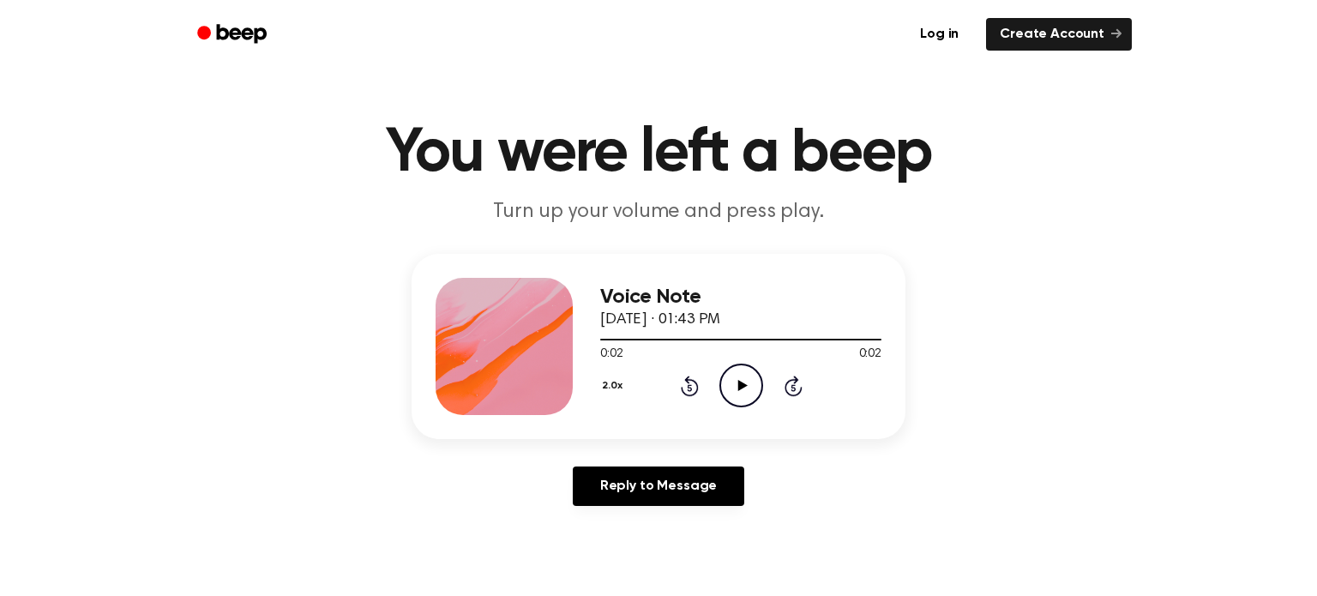
click at [690, 388] on icon at bounding box center [689, 387] width 4 height 7
click at [690, 386] on icon "Rewind 5 seconds" at bounding box center [689, 386] width 19 height 22
click at [746, 380] on icon "Play Audio" at bounding box center [741, 386] width 44 height 44
click at [697, 383] on icon "Rewind 5 seconds" at bounding box center [689, 386] width 19 height 22
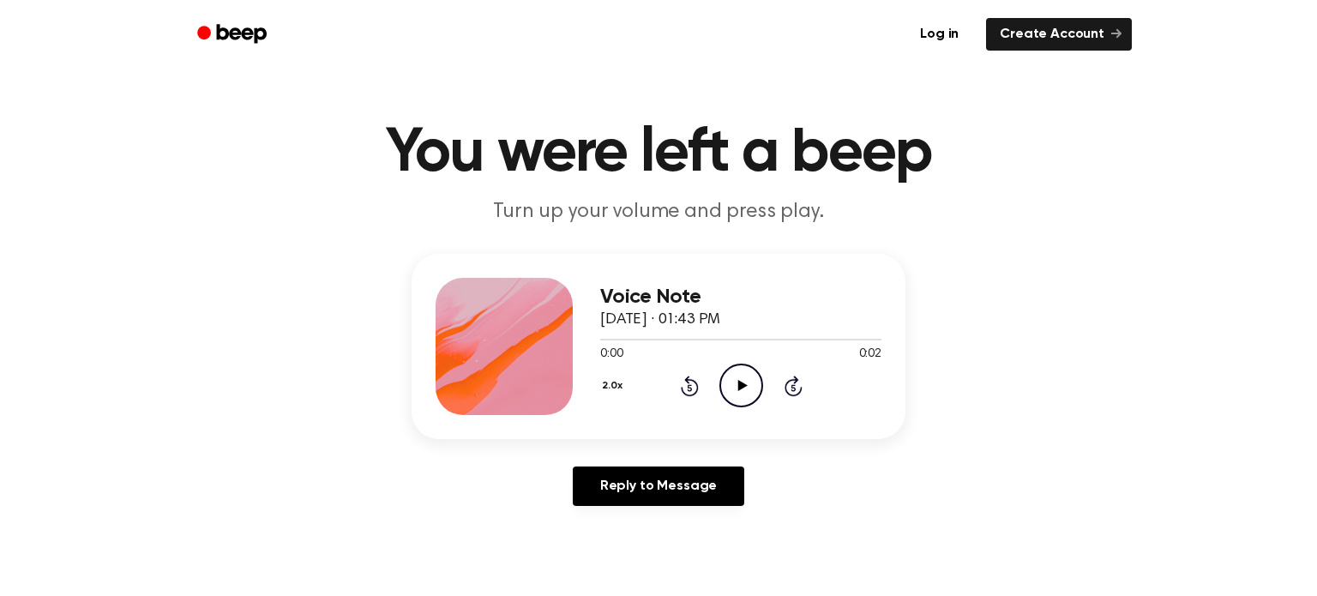
click at [718, 386] on div "2.0x Rewind 5 seconds Play Audio Skip 5 seconds" at bounding box center [740, 386] width 281 height 44
click at [732, 387] on icon "Play Audio" at bounding box center [741, 386] width 44 height 44
click at [687, 376] on icon at bounding box center [690, 386] width 18 height 21
click at [722, 383] on icon "Play Audio" at bounding box center [741, 386] width 44 height 44
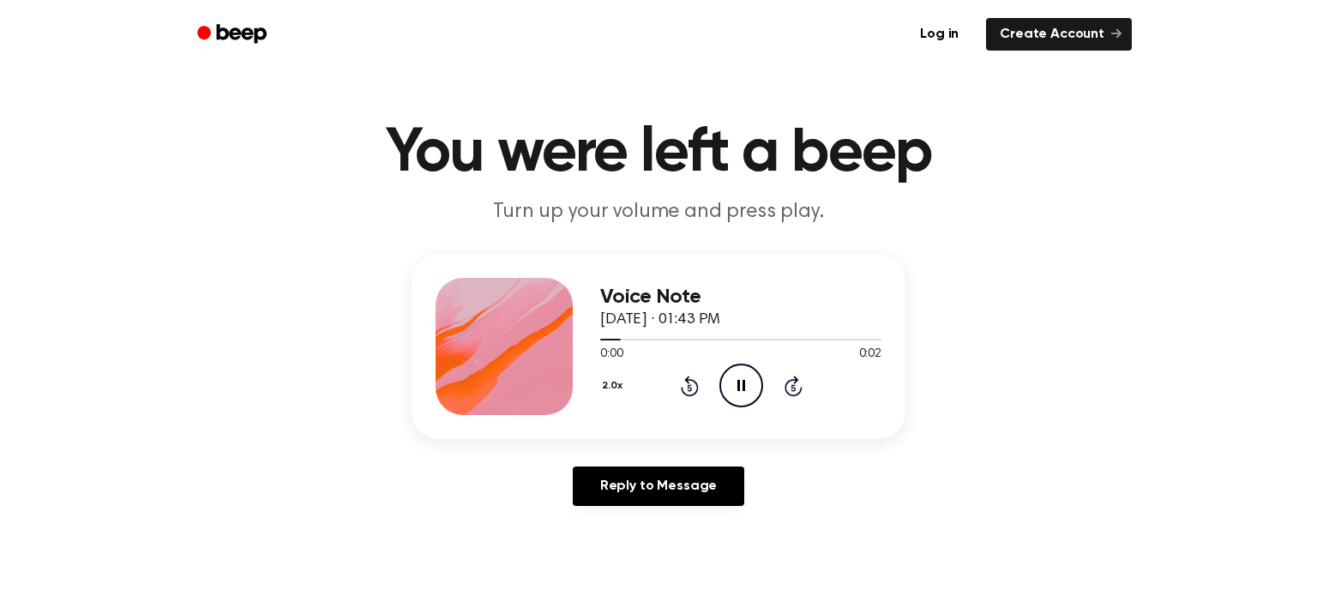
click at [692, 382] on icon "Rewind 5 seconds" at bounding box center [689, 386] width 19 height 22
click at [610, 379] on button "2.0x" at bounding box center [614, 385] width 28 height 29
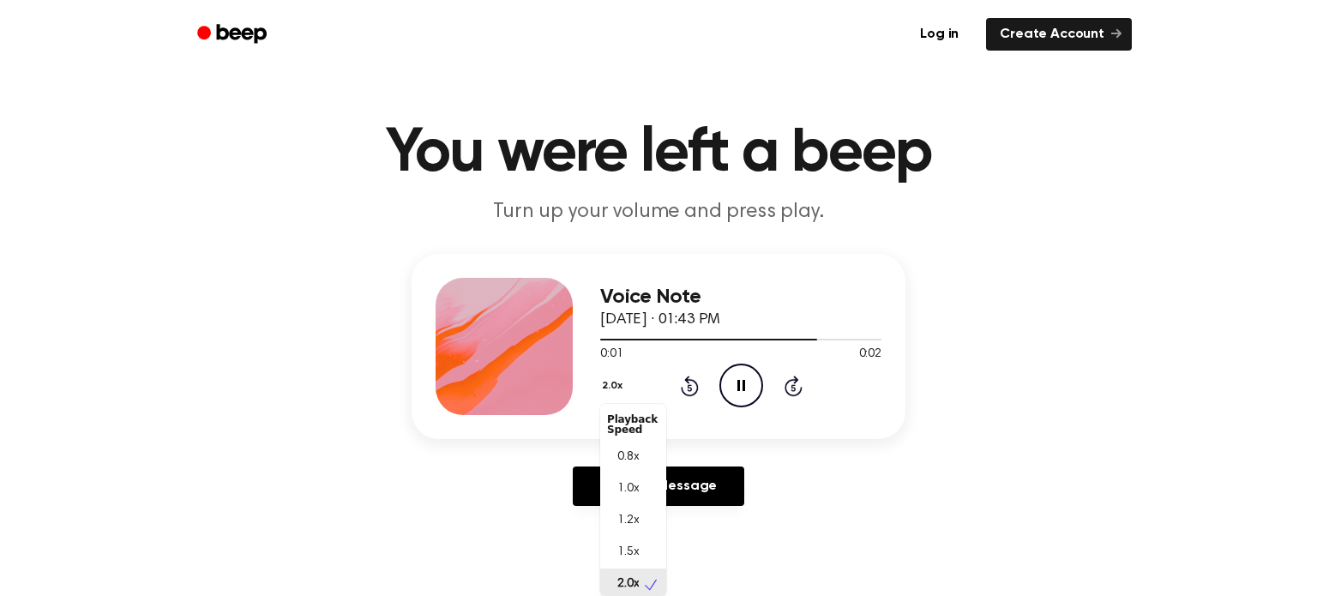
scroll to position [3, 0]
click at [647, 454] on div "0.8x" at bounding box center [633, 454] width 66 height 32
click at [727, 391] on icon "Play Audio" at bounding box center [741, 386] width 44 height 44
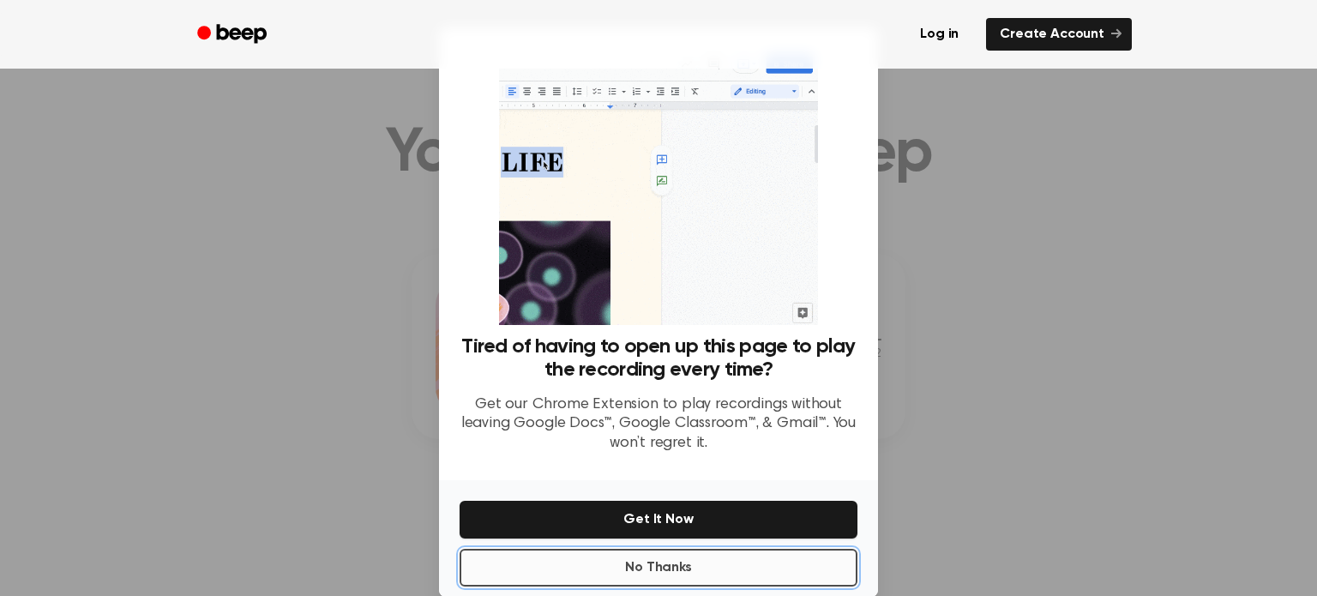
click at [706, 564] on button "No Thanks" at bounding box center [659, 568] width 398 height 38
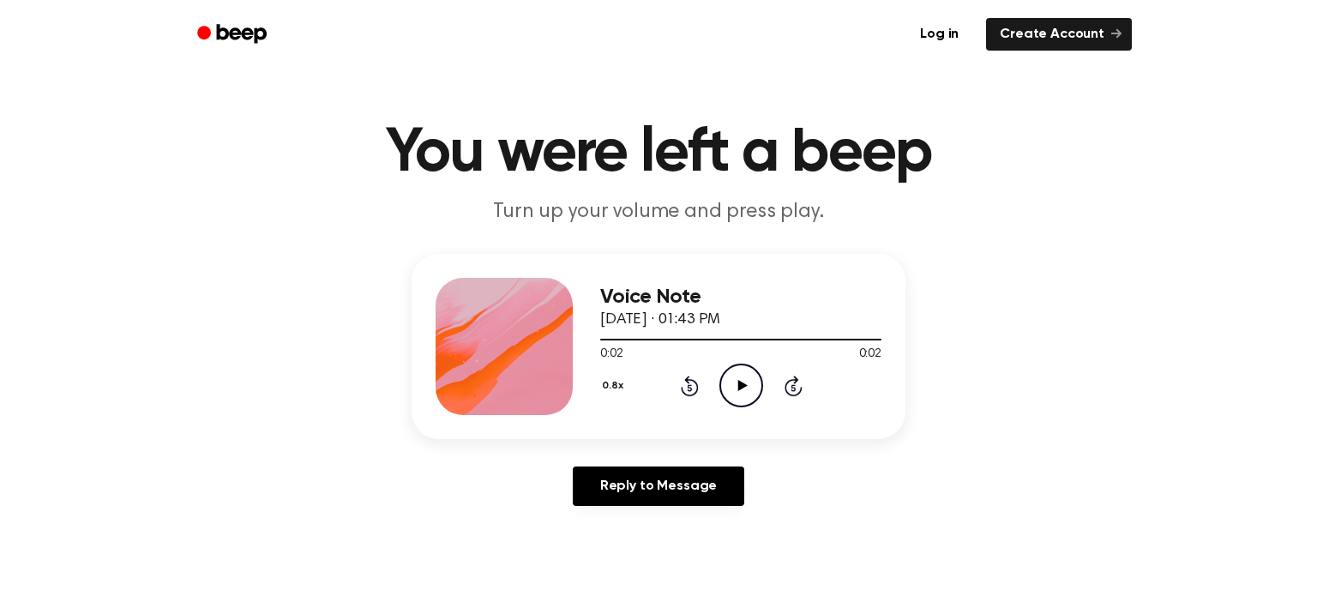
click at [730, 379] on icon "Play Audio" at bounding box center [741, 386] width 44 height 44
click at [692, 384] on icon "Rewind 5 seconds" at bounding box center [689, 386] width 19 height 22
click at [693, 377] on icon "Rewind 5 seconds" at bounding box center [689, 386] width 19 height 22
click at [694, 377] on icon "Rewind 5 seconds" at bounding box center [689, 386] width 19 height 22
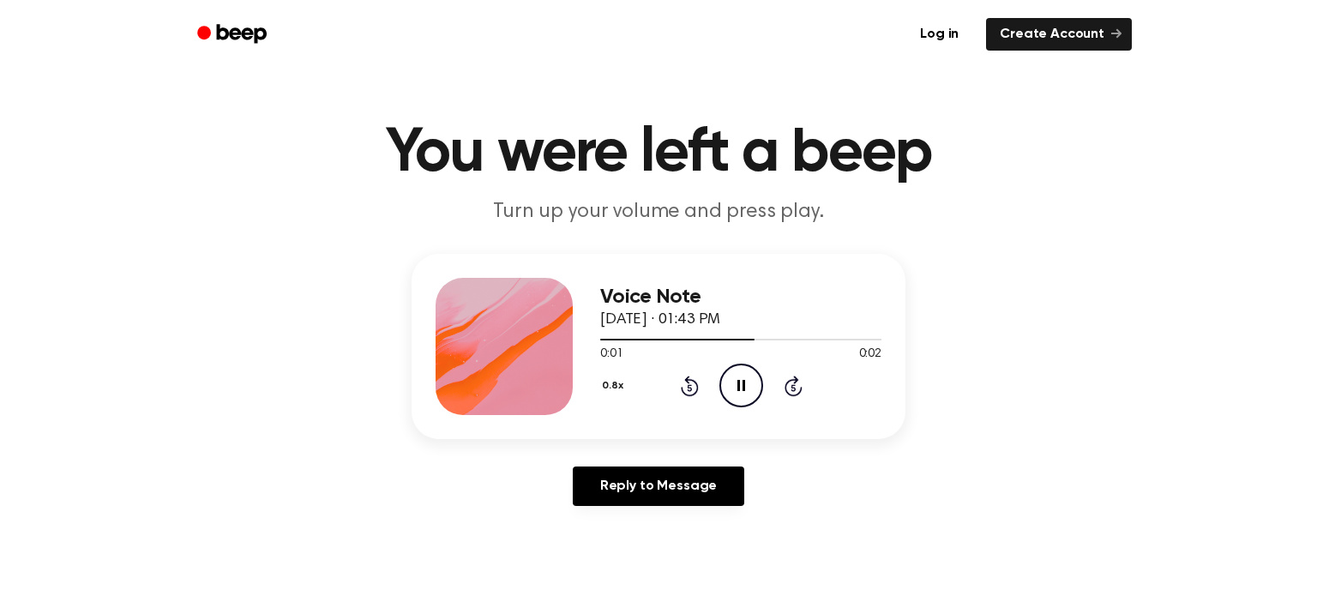
click at [694, 377] on icon "Rewind 5 seconds" at bounding box center [689, 386] width 19 height 22
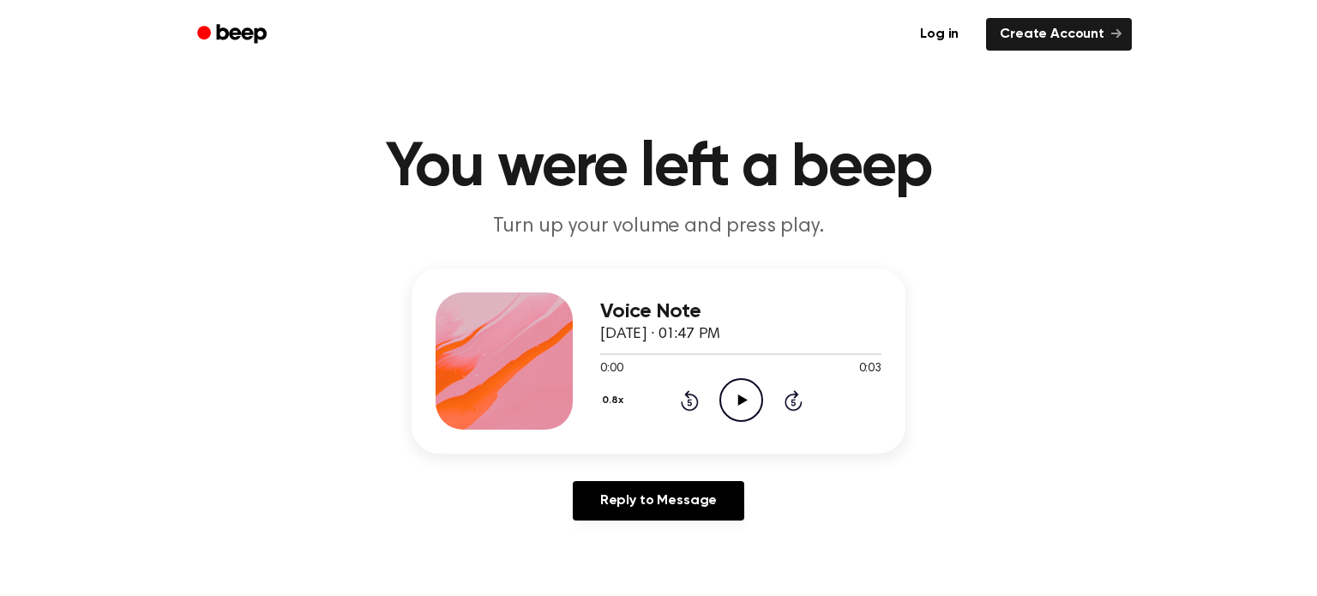
click at [736, 391] on icon "Play Audio" at bounding box center [741, 400] width 44 height 44
click at [688, 406] on icon "Rewind 5 seconds" at bounding box center [689, 400] width 19 height 22
click at [617, 401] on button "0.8x" at bounding box center [614, 400] width 29 height 29
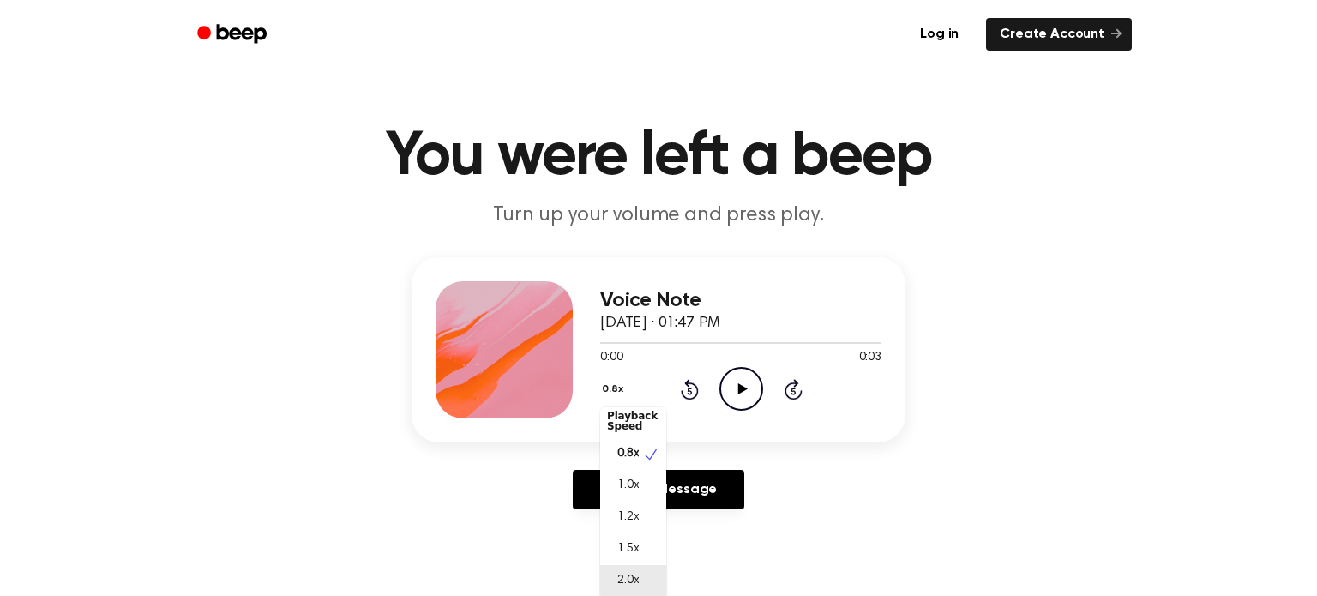
click at [652, 586] on div "2.0x" at bounding box center [633, 581] width 66 height 32
click at [744, 398] on icon "Play Audio" at bounding box center [741, 389] width 44 height 44
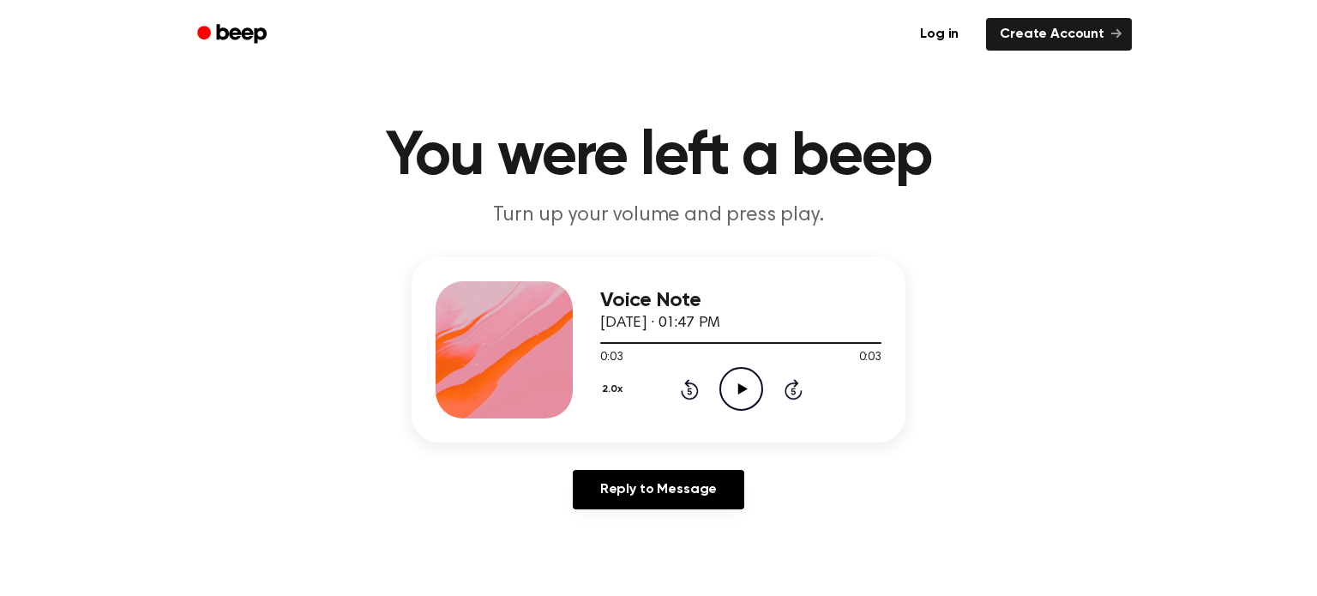
click at [682, 381] on icon "Rewind 5 seconds" at bounding box center [689, 389] width 19 height 22
